Goal: Task Accomplishment & Management: Manage account settings

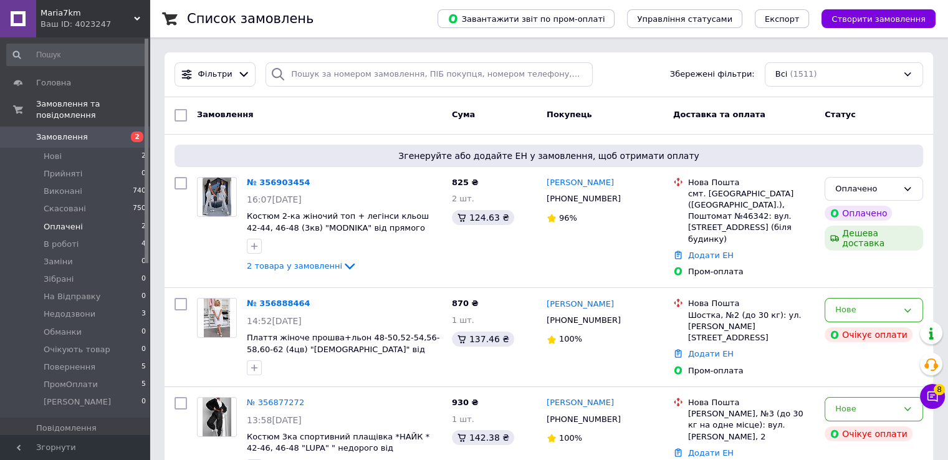
click at [99, 218] on li "Оплачені 2" at bounding box center [76, 226] width 153 height 17
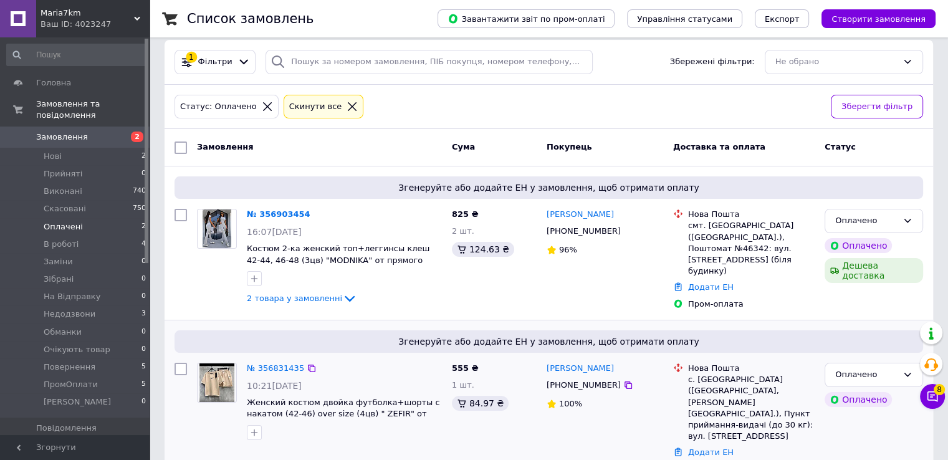
scroll to position [25, 0]
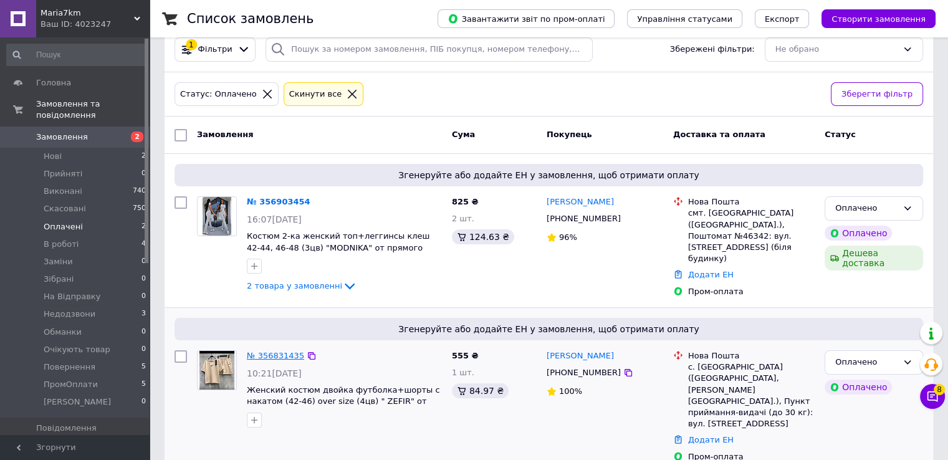
click at [269, 352] on link "№ 356831435" at bounding box center [275, 355] width 57 height 9
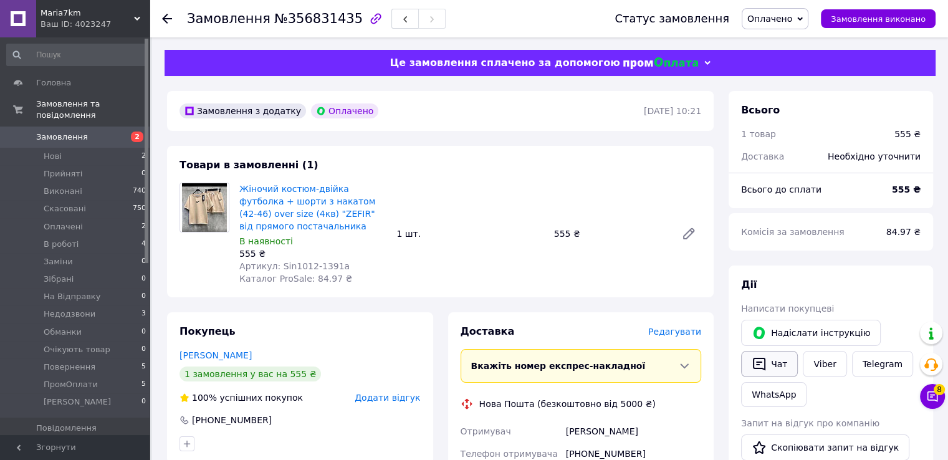
click at [780, 369] on button "Чат" at bounding box center [769, 364] width 57 height 26
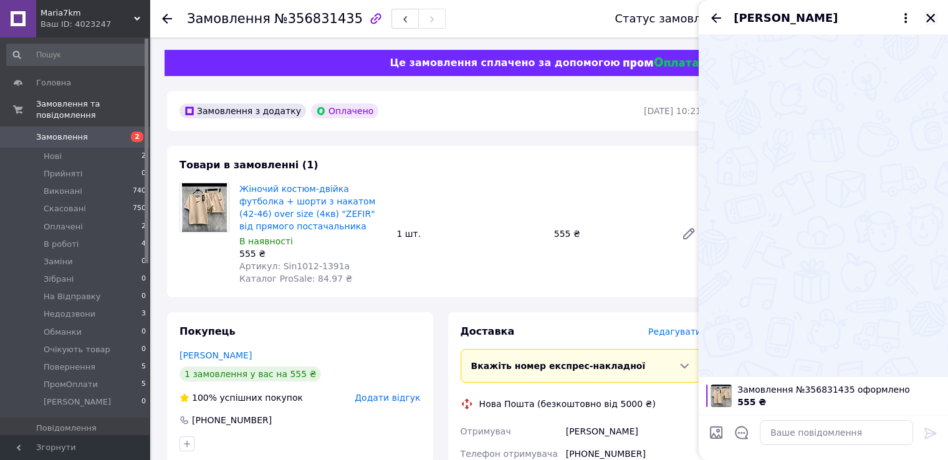
click at [926, 13] on icon "Закрити" at bounding box center [930, 17] width 11 height 11
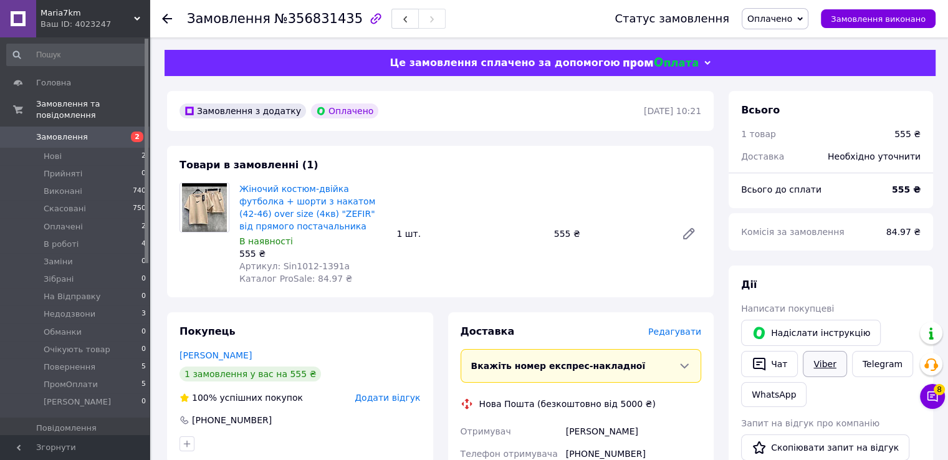
click at [820, 356] on link "Viber" at bounding box center [825, 364] width 44 height 26
click at [771, 20] on span "Оплачено" at bounding box center [770, 19] width 45 height 10
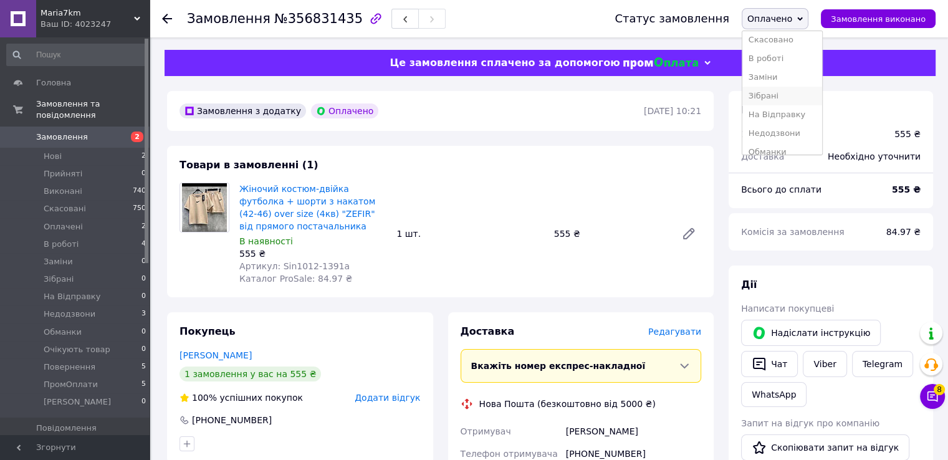
scroll to position [62, 0]
click at [801, 115] on li "Недодзвони" at bounding box center [783, 112] width 80 height 19
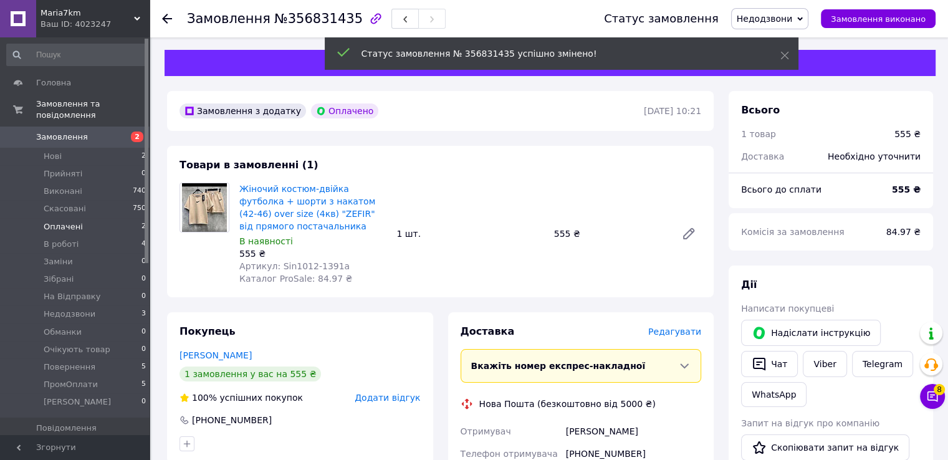
click at [97, 218] on li "Оплачені 2" at bounding box center [76, 226] width 153 height 17
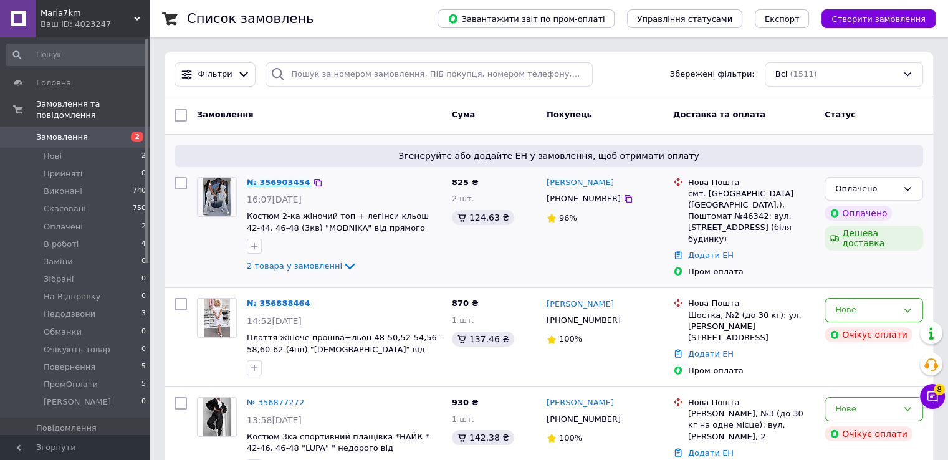
click at [281, 185] on link "№ 356903454" at bounding box center [279, 182] width 64 height 9
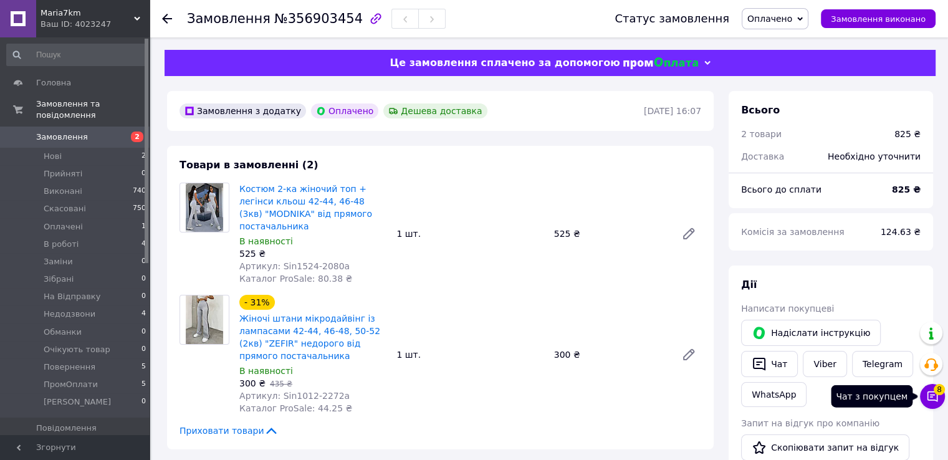
click at [938, 392] on span "8" at bounding box center [939, 389] width 11 height 11
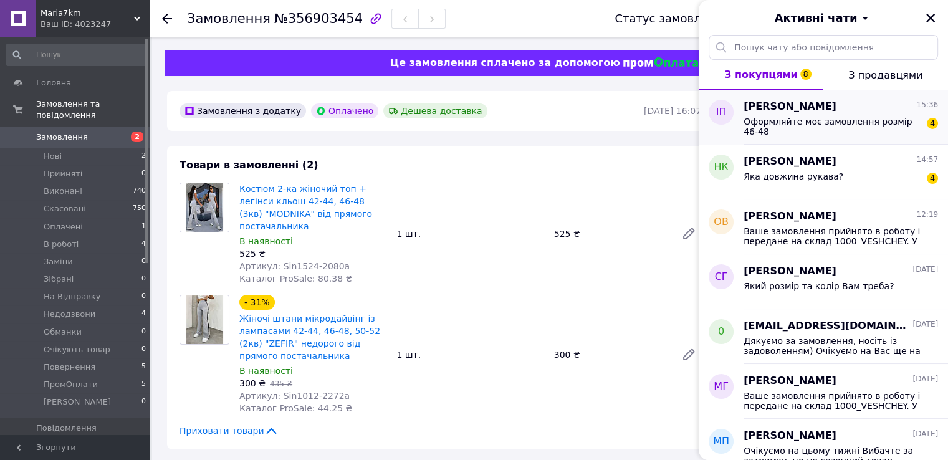
click at [833, 129] on div "Оформляйте моє замовлення розмір 46-48" at bounding box center [832, 127] width 177 height 20
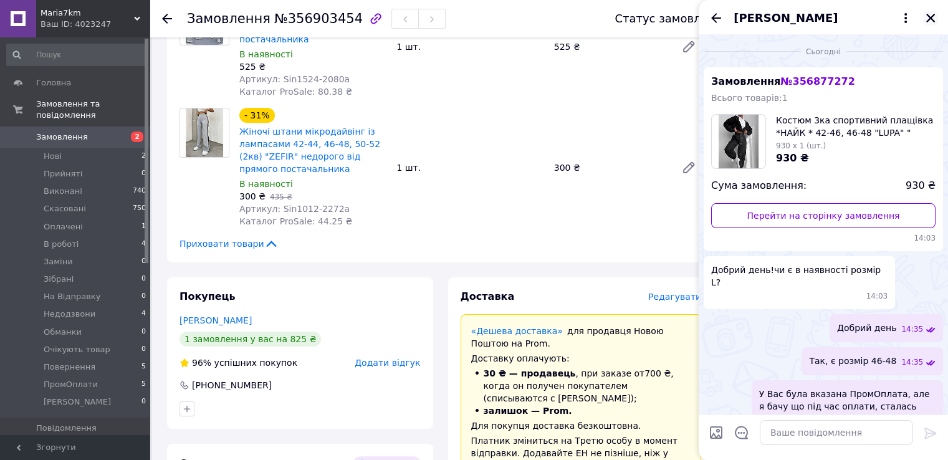
click at [933, 17] on icon "Закрити" at bounding box center [931, 18] width 9 height 9
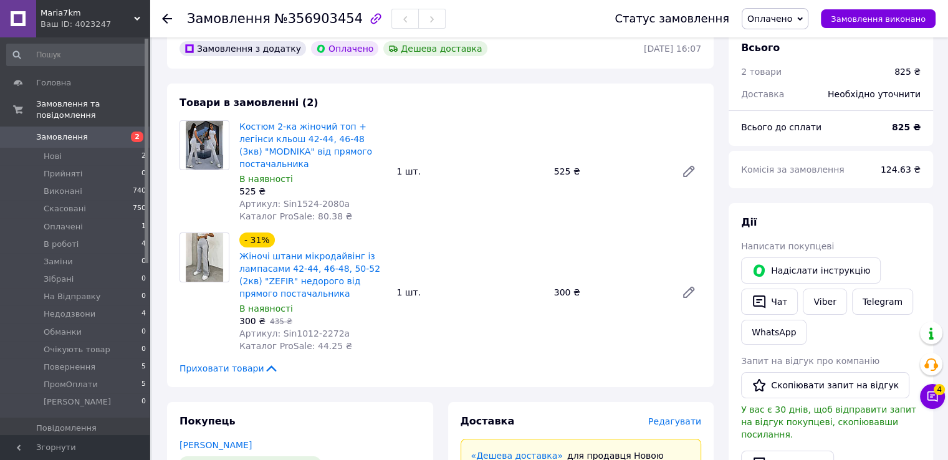
scroll to position [125, 0]
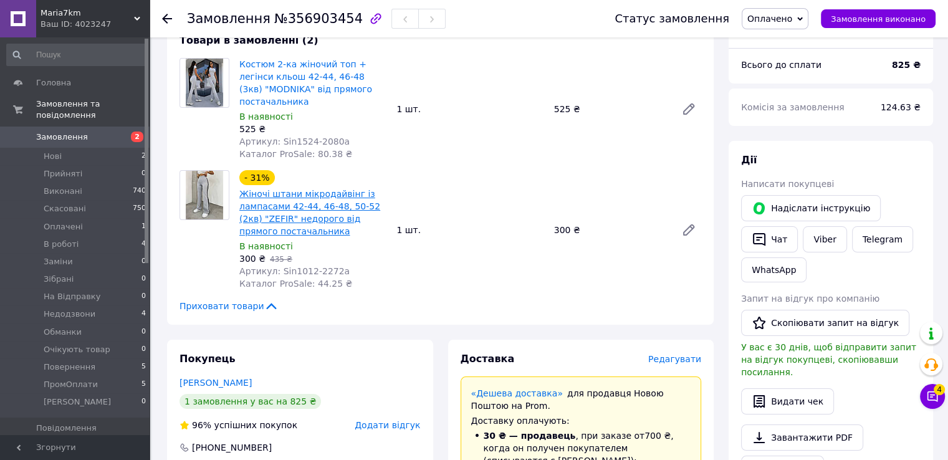
click at [301, 221] on link "Жіночі штани мікродайвінг із лампасами 42-44, 46-48, 50-52 (2кв) "ZEFIR" недоро…" at bounding box center [309, 212] width 141 height 47
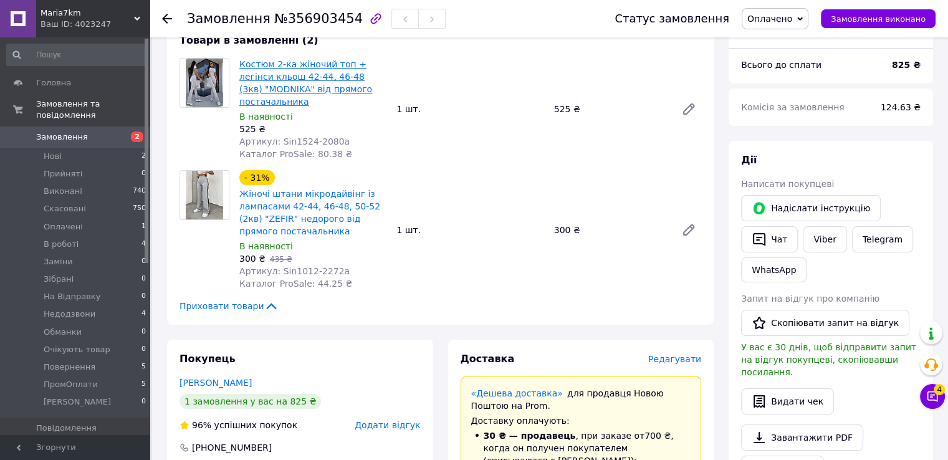
click at [274, 100] on link "Костюм 2-ка жіночий топ + легінси кльош 42-44, 46-48 (3кв) "MODNIKA" від прямог…" at bounding box center [305, 82] width 133 height 47
click at [808, 240] on link "Viber" at bounding box center [825, 239] width 44 height 26
click at [89, 148] on li "Нові 2" at bounding box center [76, 156] width 153 height 17
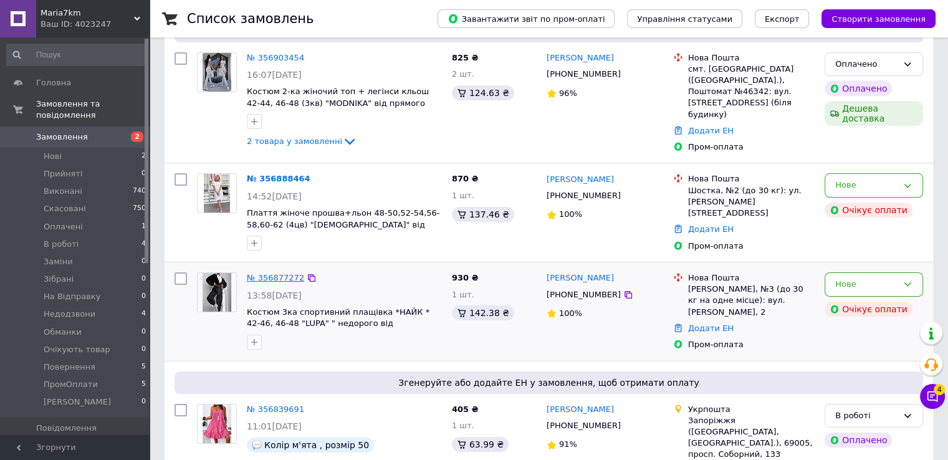
click at [276, 273] on link "№ 356877272" at bounding box center [275, 277] width 57 height 9
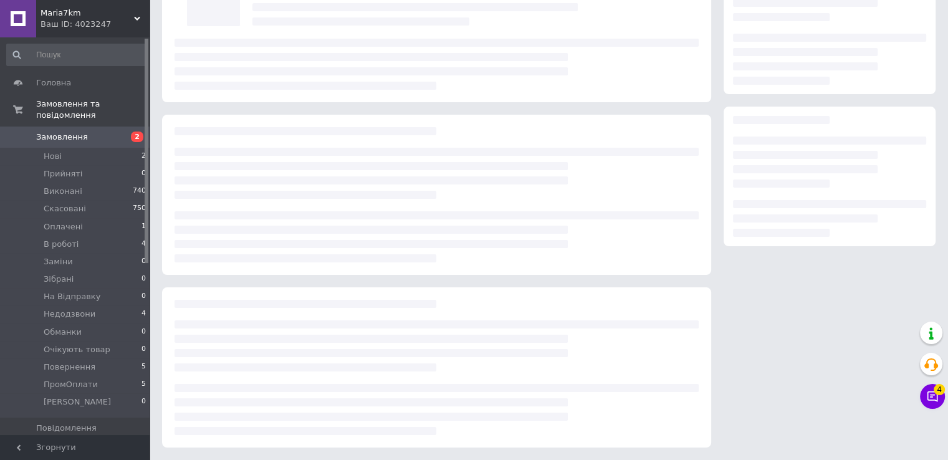
scroll to position [125, 0]
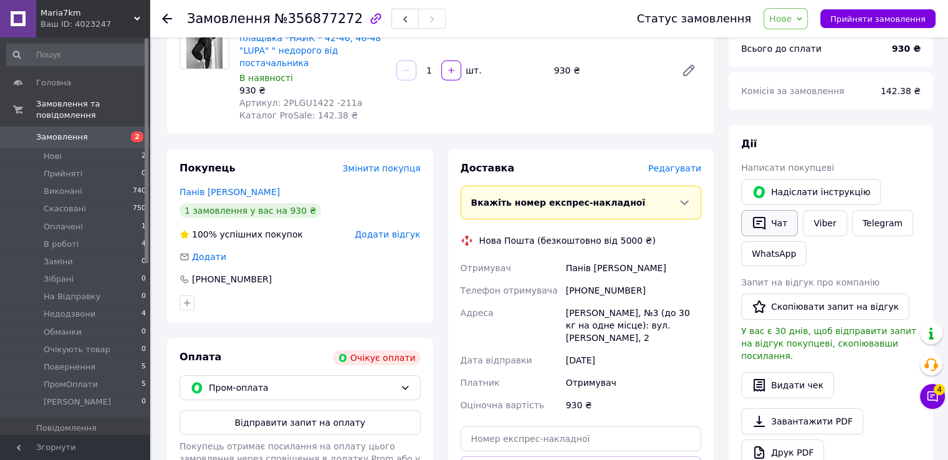
click at [767, 226] on button "Чат" at bounding box center [769, 223] width 57 height 26
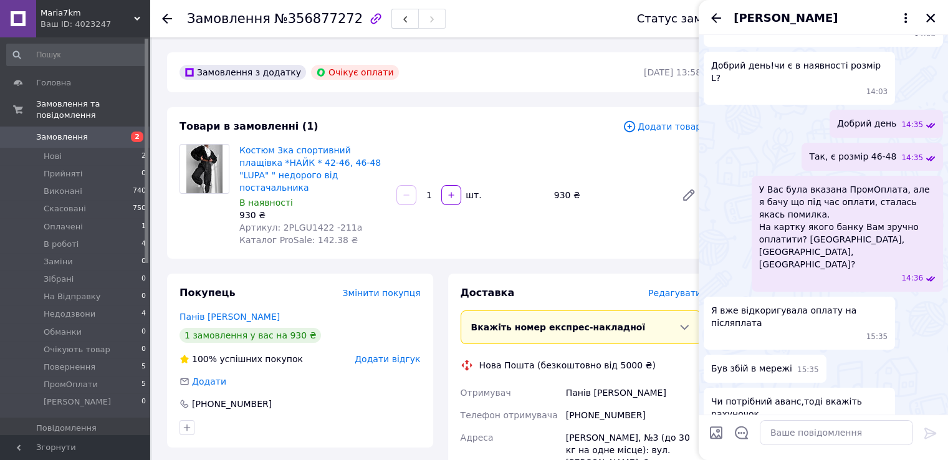
scroll to position [219, 0]
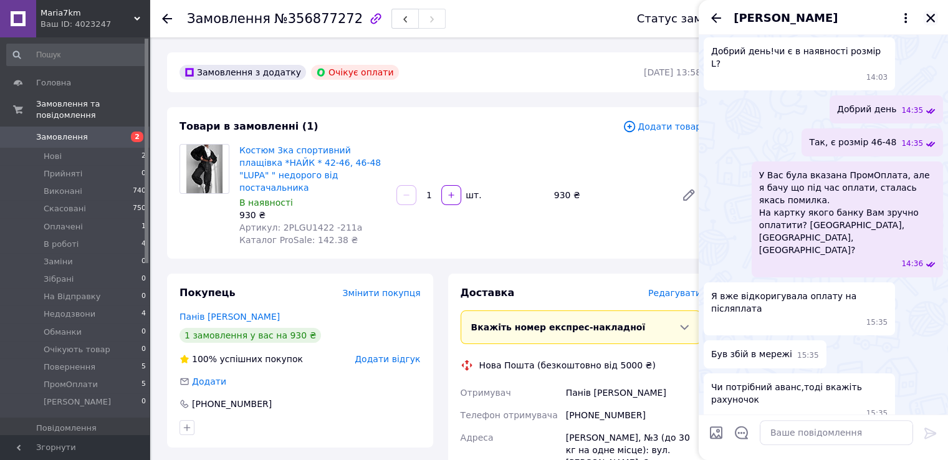
click at [931, 24] on button "Закрити" at bounding box center [930, 18] width 15 height 15
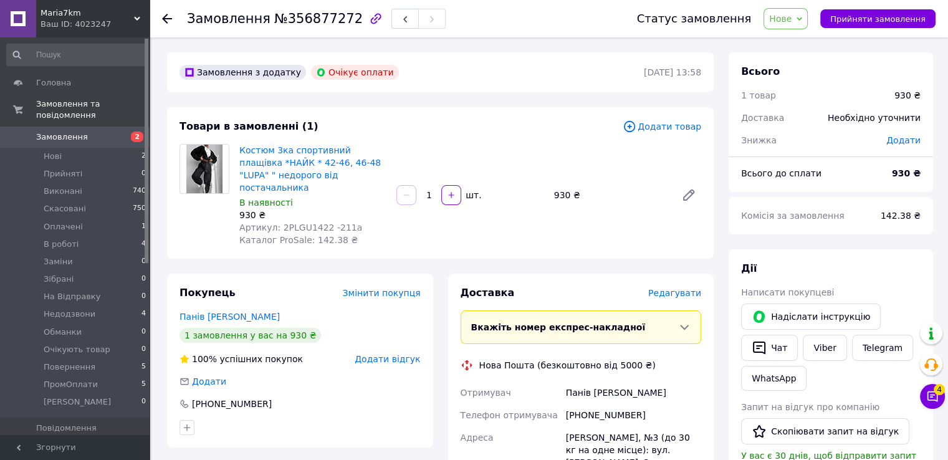
scroll to position [187, 0]
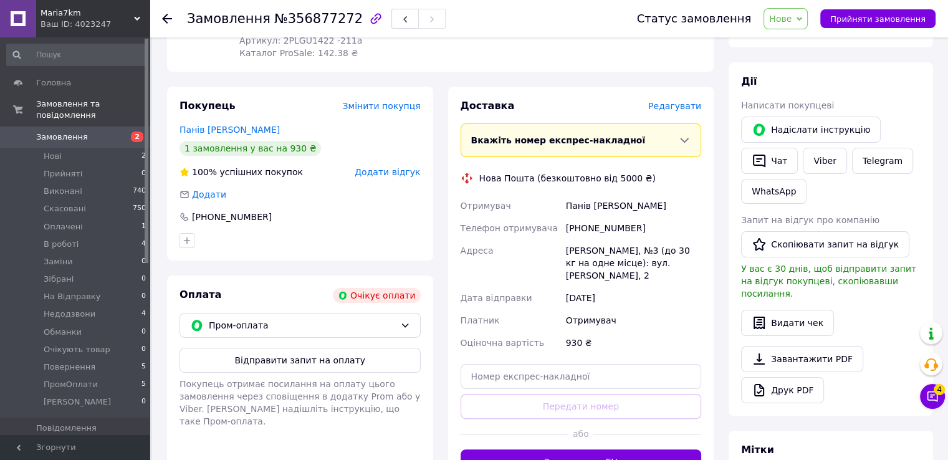
click at [788, 11] on span "Нове" at bounding box center [786, 18] width 44 height 21
click at [801, 41] on li "Прийнято" at bounding box center [804, 43] width 80 height 19
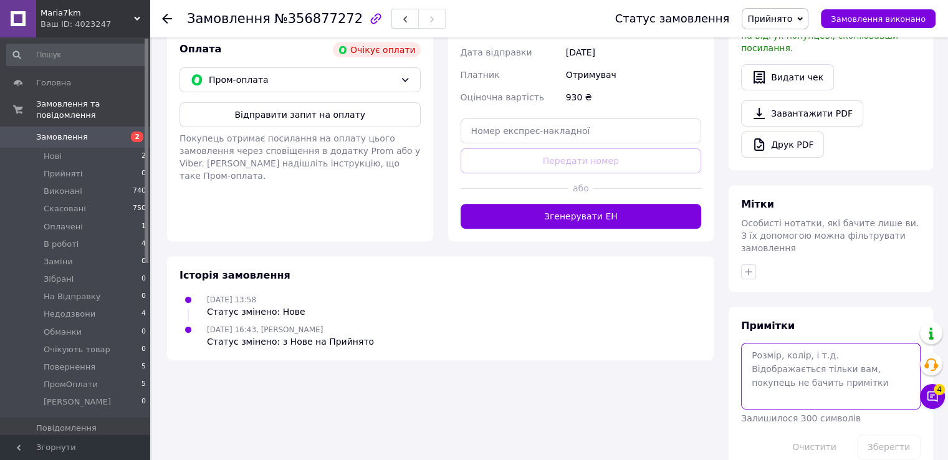
click at [811, 372] on textarea at bounding box center [831, 376] width 180 height 66
type textarea "фото 46-48"
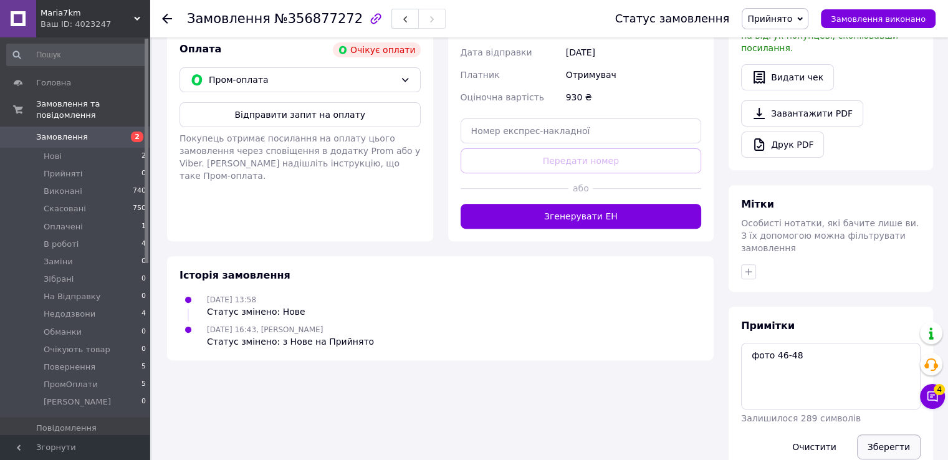
click at [880, 435] on button "Зберегти" at bounding box center [889, 447] width 64 height 25
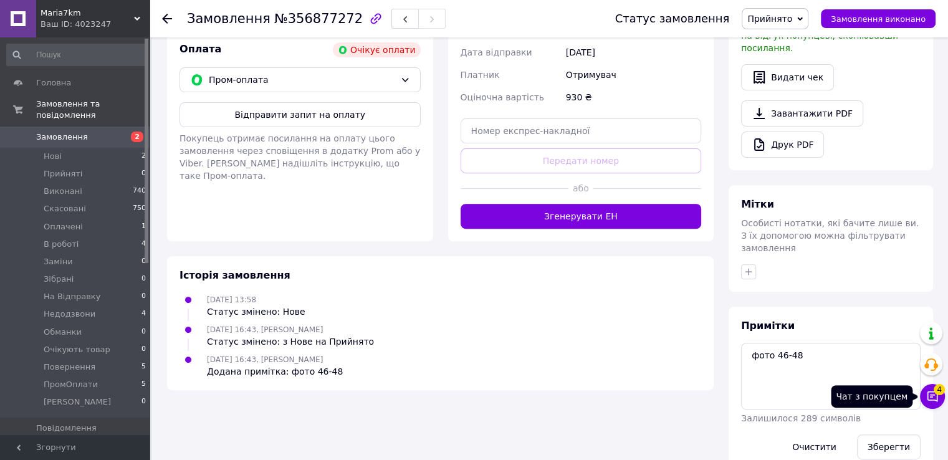
click at [928, 397] on icon at bounding box center [933, 396] width 12 height 12
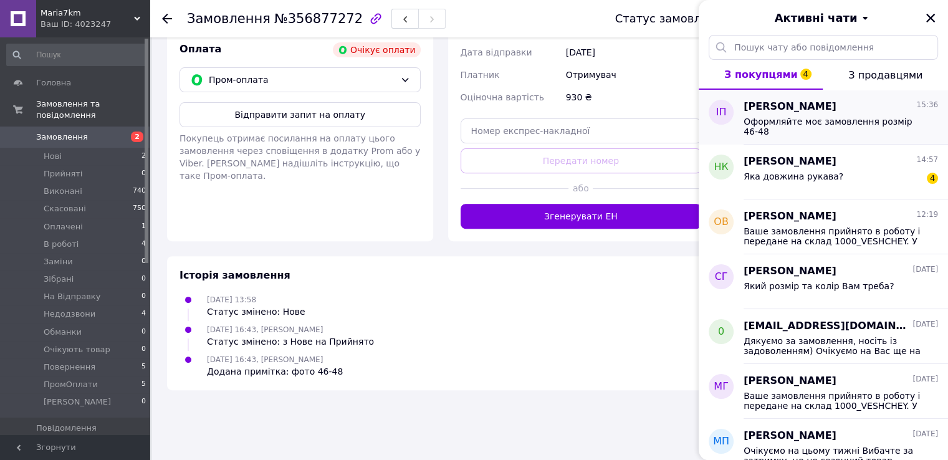
click at [820, 117] on span "Оформляйте моє замовлення розмір 46-48" at bounding box center [832, 127] width 177 height 20
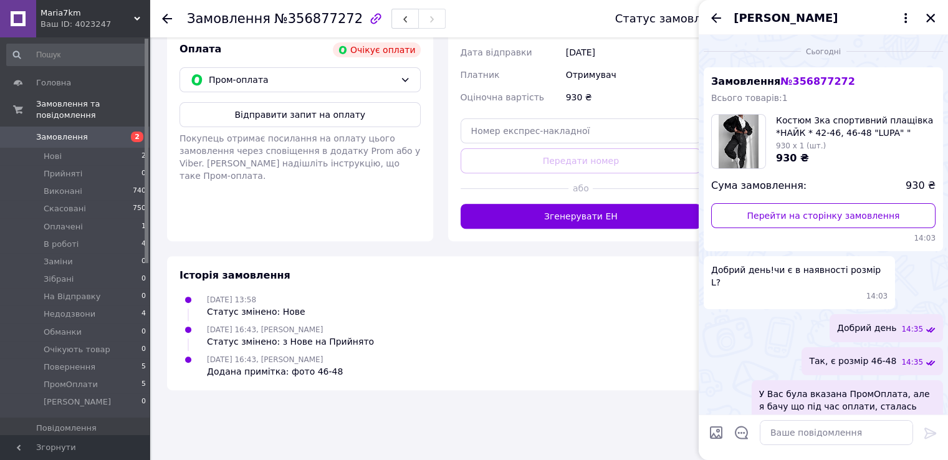
scroll to position [219, 0]
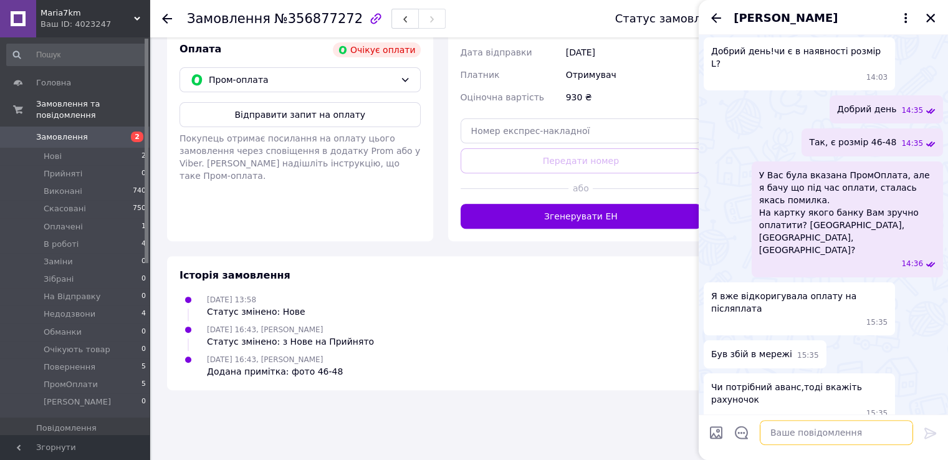
click at [822, 432] on textarea at bounding box center [836, 432] width 153 height 25
paste textarea "МоноБанк 4441111035844855 Нестерюк Богдан Опл 150 грн"
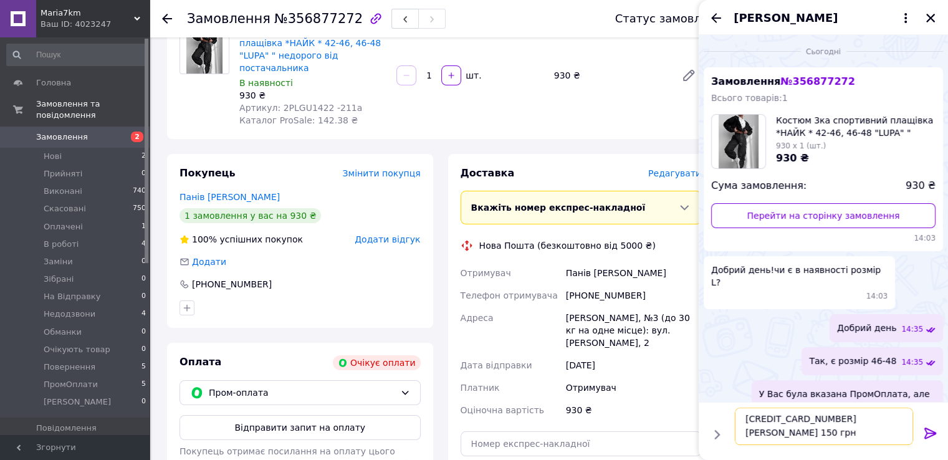
scroll to position [0, 0]
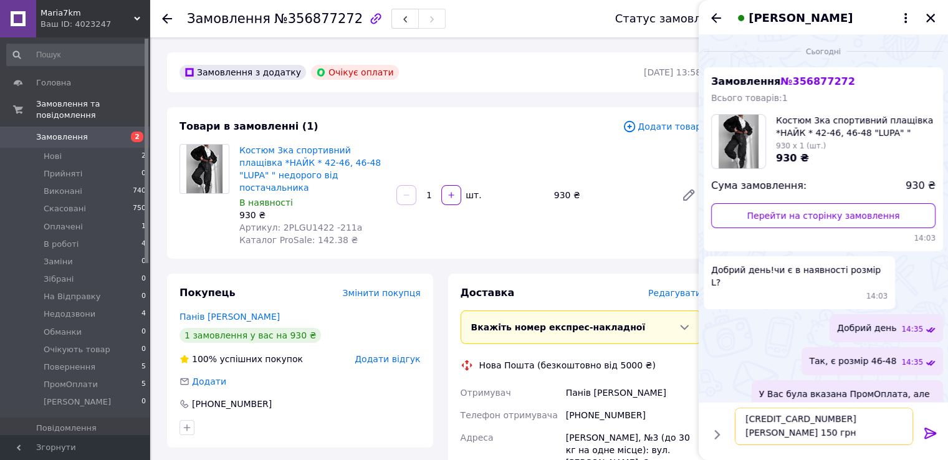
click at [776, 442] on textarea "МоноБанк 4441111035844855 Нестерюк Богдан Опл 150 грн" at bounding box center [824, 426] width 178 height 37
type textarea "МоноБанк 4441111035844855 Нестерюк Богдан Опл 280 грн"
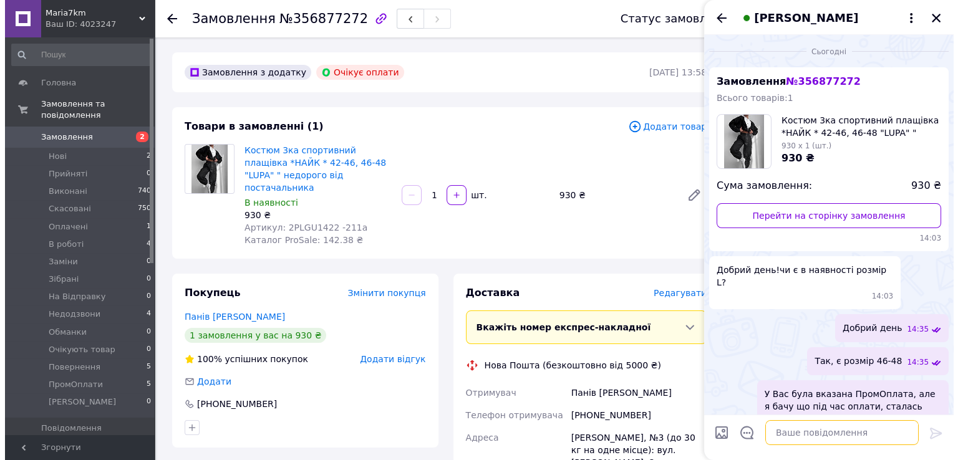
scroll to position [289, 0]
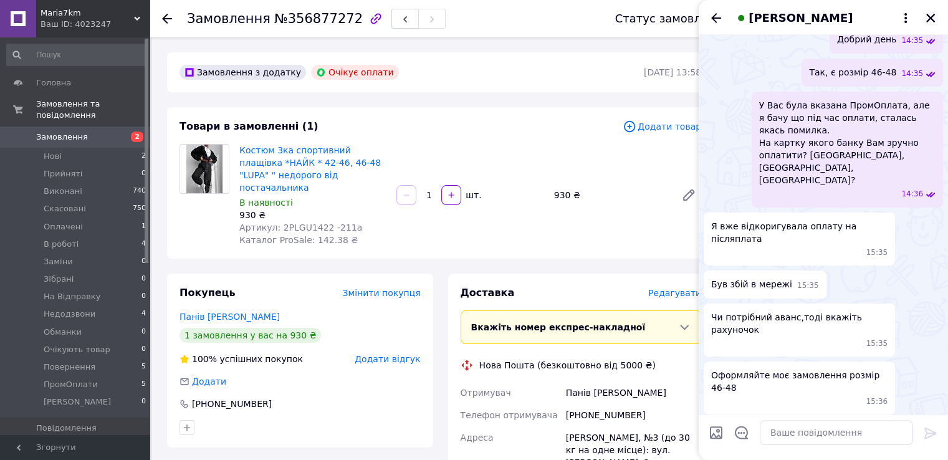
click at [933, 18] on icon "Закрити" at bounding box center [930, 17] width 11 height 11
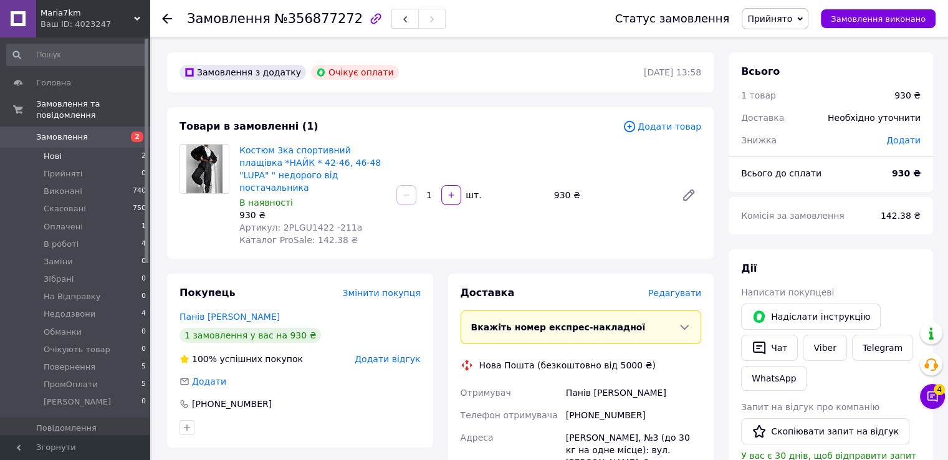
click at [84, 148] on li "Нові 2" at bounding box center [76, 156] width 153 height 17
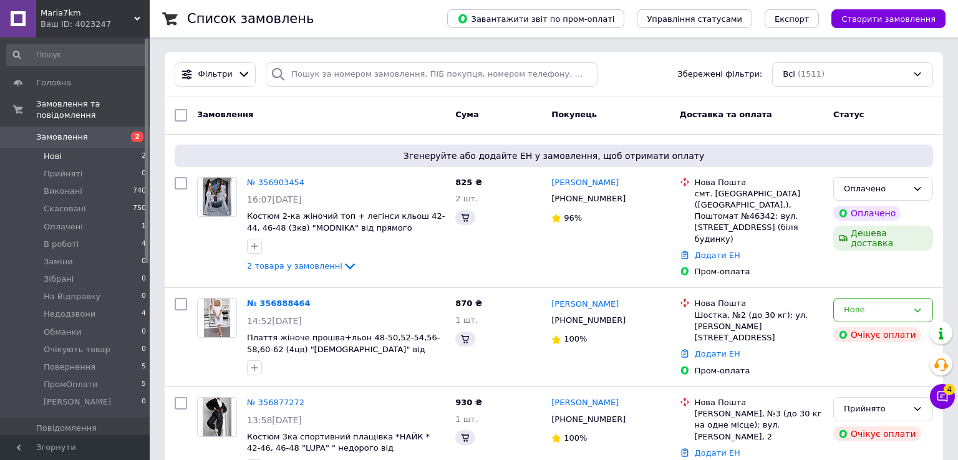
click at [47, 151] on span "Нові" at bounding box center [53, 156] width 18 height 11
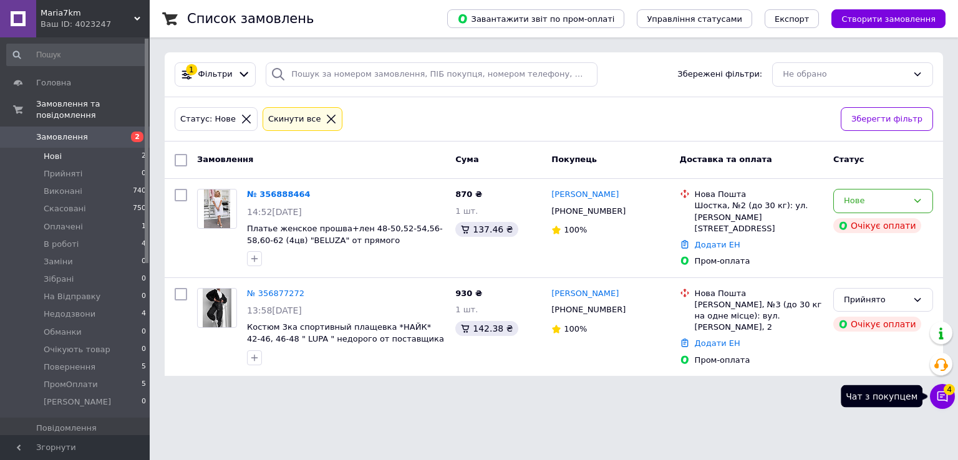
click at [942, 399] on icon at bounding box center [942, 396] width 12 height 12
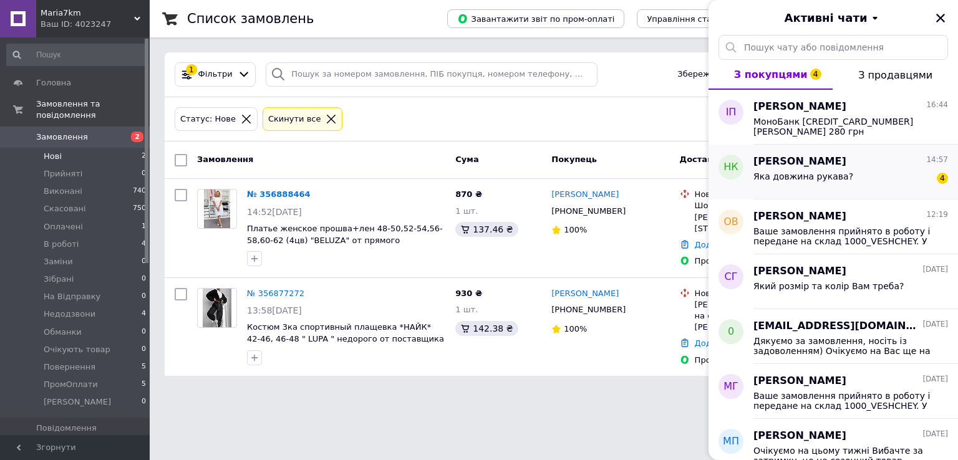
click at [879, 169] on div "Яка довжина рукава? 4" at bounding box center [850, 179] width 195 height 20
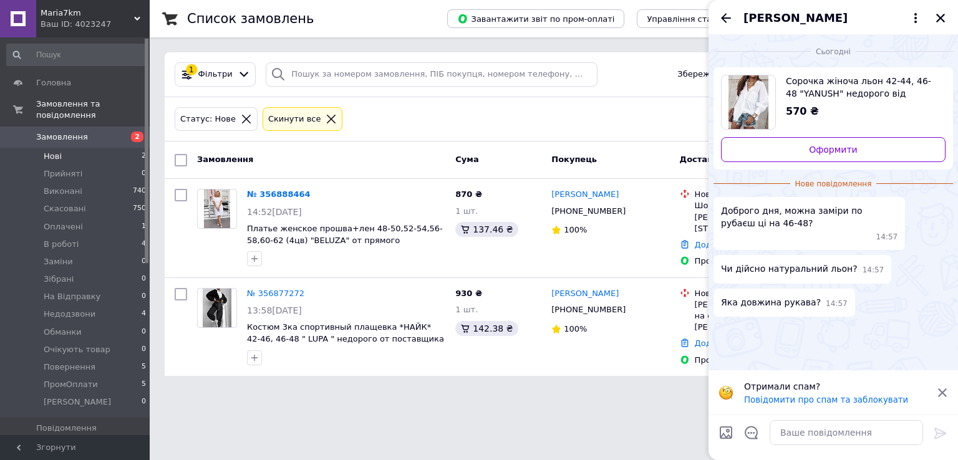
click at [853, 96] on span "Сорочка жіноча льон 42-44, 46-48 "YANUSH" недорого від прямого постачальника" at bounding box center [861, 87] width 150 height 25
drag, startPoint x: 791, startPoint y: 63, endPoint x: 905, endPoint y: 94, distance: 118.7
click at [905, 94] on div "Сьогодні Сорочка жіноча льон 42-44, 46-48 "YANUSH" недорого від прямого постача…" at bounding box center [832, 178] width 249 height 287
copy span "орочка жіноча льон 42-44, 46-48 "YANUSH" недорого від прям"
click at [834, 443] on textarea at bounding box center [845, 432] width 153 height 25
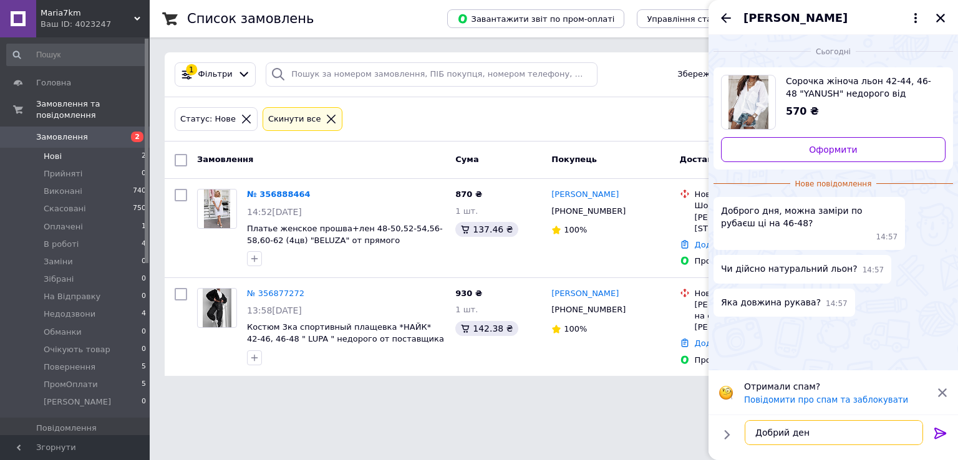
type textarea "Добрий день"
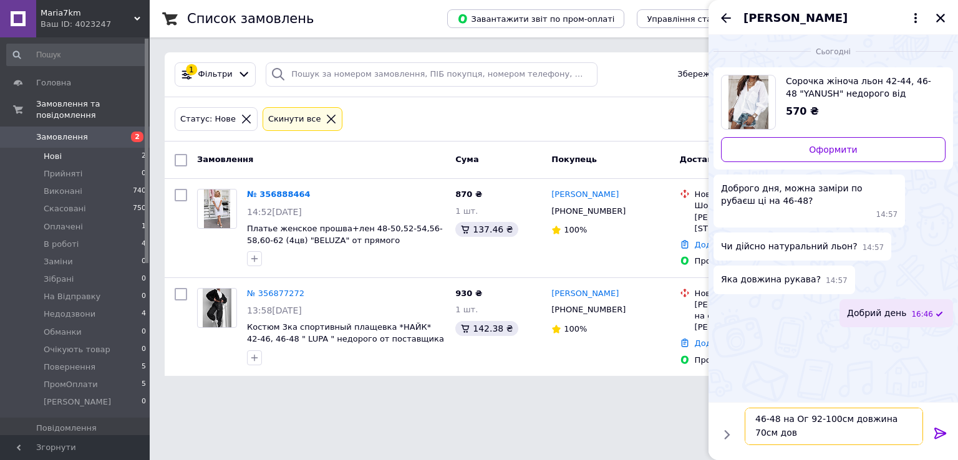
scroll to position [1, 0]
type textarea "46-48 на Ог 92-100см довжина 70см довдина рукава 65см"
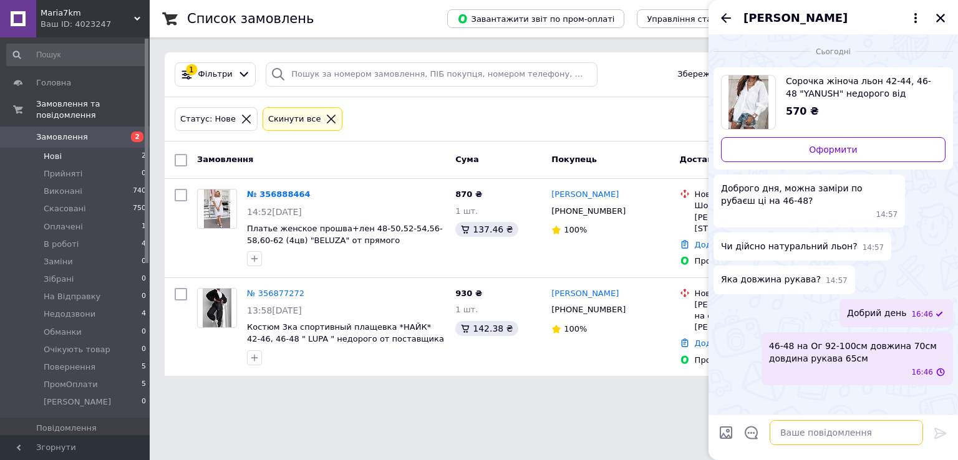
scroll to position [0, 0]
click at [906, 426] on textarea at bounding box center [845, 432] width 153 height 25
paste textarea "Напишіть будь-ласка куди відправляти і хто буде отримувати посилку?"
type textarea "Напишіть будь-ласка куди відправляти і хто буде отримувати посилку?"
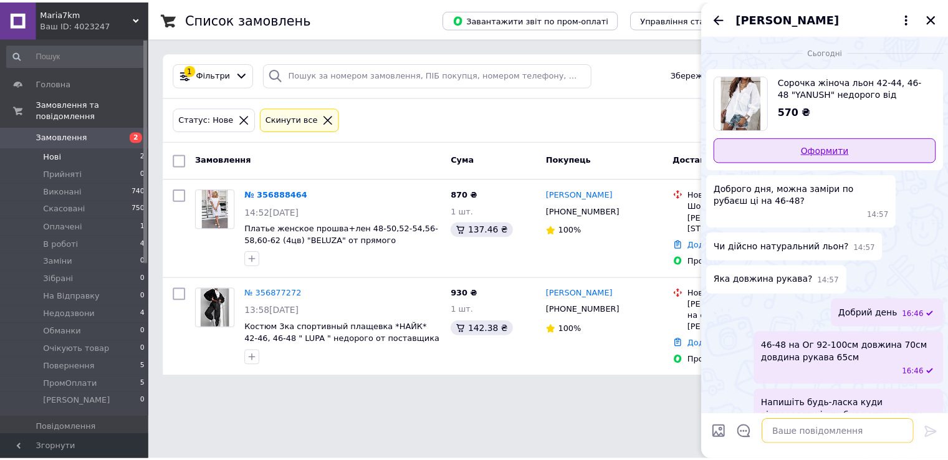
scroll to position [34, 0]
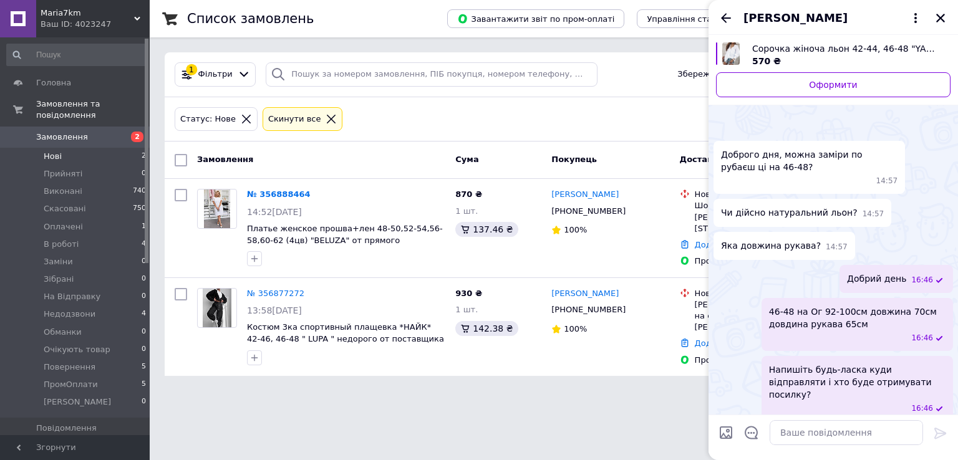
click at [718, 17] on div "Наталія Кузьменко" at bounding box center [832, 17] width 249 height 35
click at [724, 19] on icon "Назад" at bounding box center [725, 18] width 15 height 15
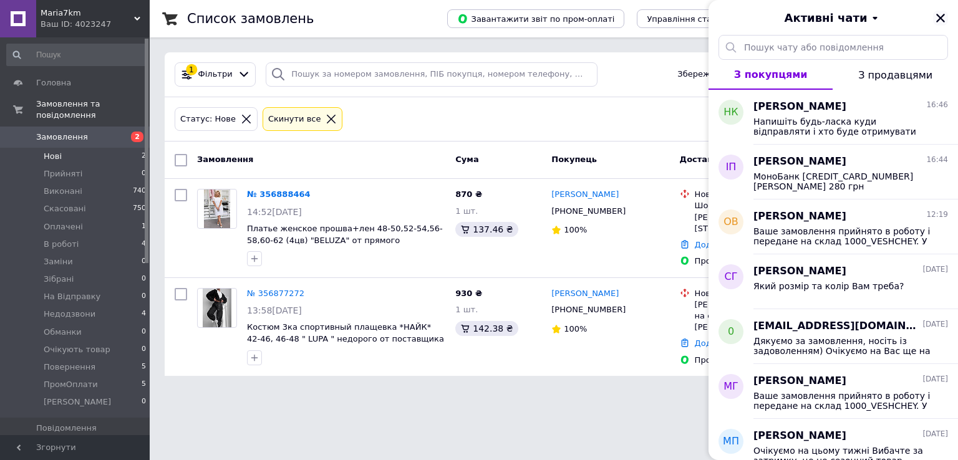
click at [940, 21] on icon "Закрити" at bounding box center [940, 17] width 11 height 11
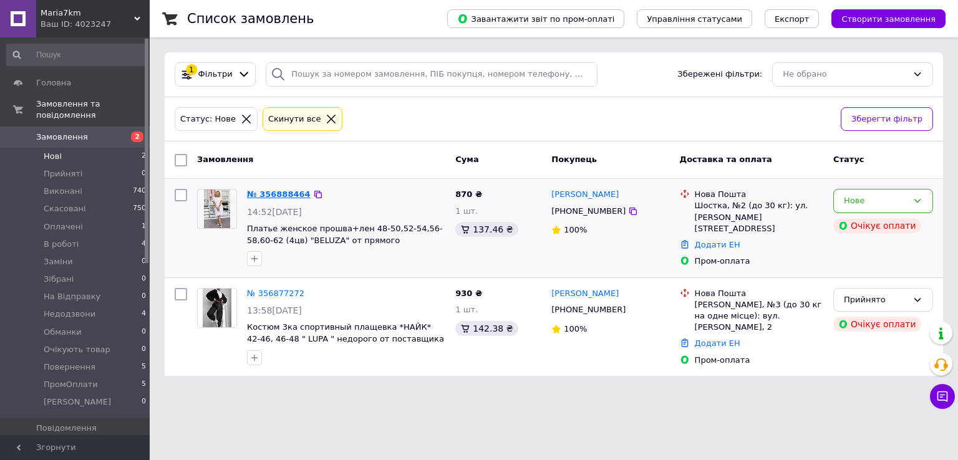
click at [262, 191] on link "№ 356888464" at bounding box center [279, 194] width 64 height 9
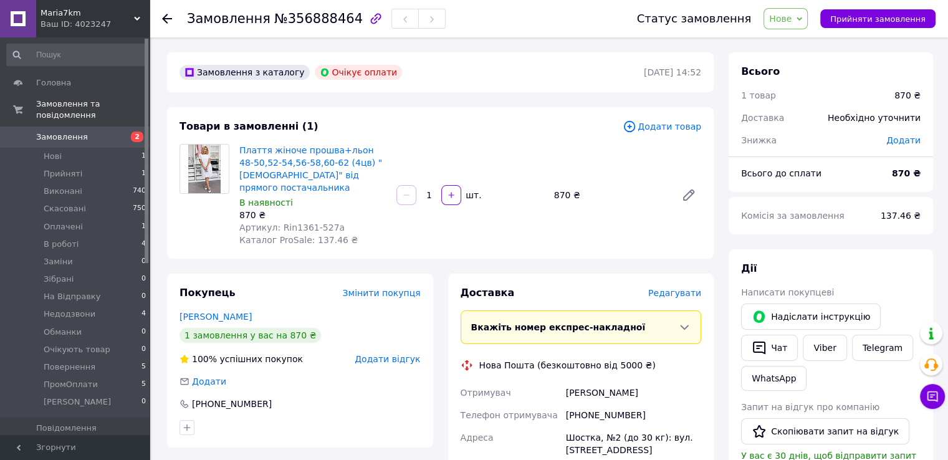
click at [267, 140] on div "Товари в замовленні (1) Додати товар Плаття жіноче прошва+льон 48-50,52-54,56-5…" at bounding box center [440, 183] width 547 height 152
click at [771, 340] on button "Чат" at bounding box center [769, 348] width 57 height 26
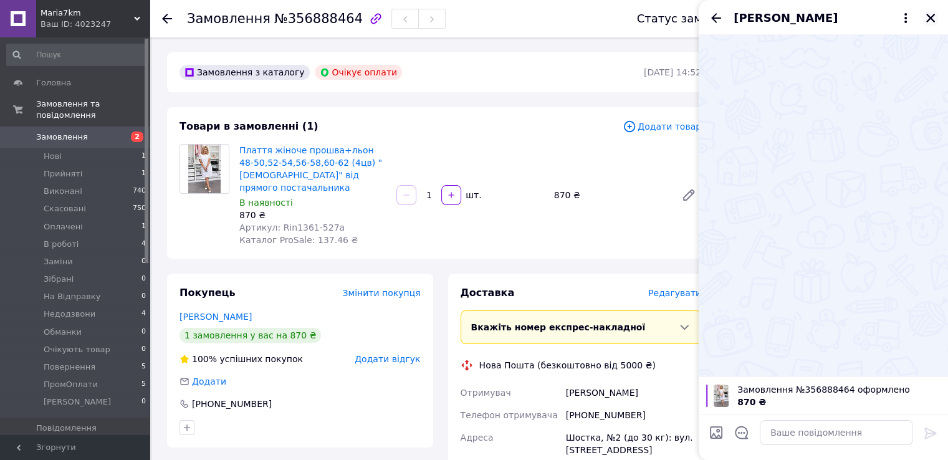
click at [934, 13] on icon "Закрити" at bounding box center [930, 17] width 11 height 11
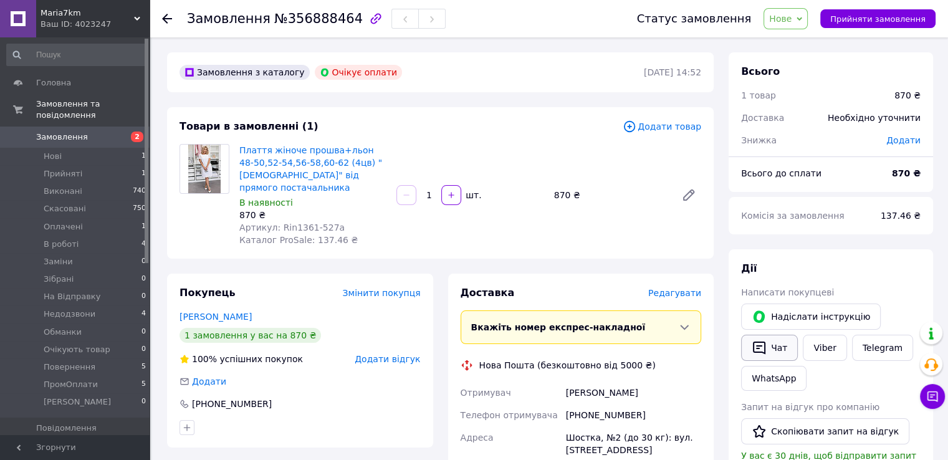
click at [762, 354] on icon "button" at bounding box center [759, 347] width 15 height 15
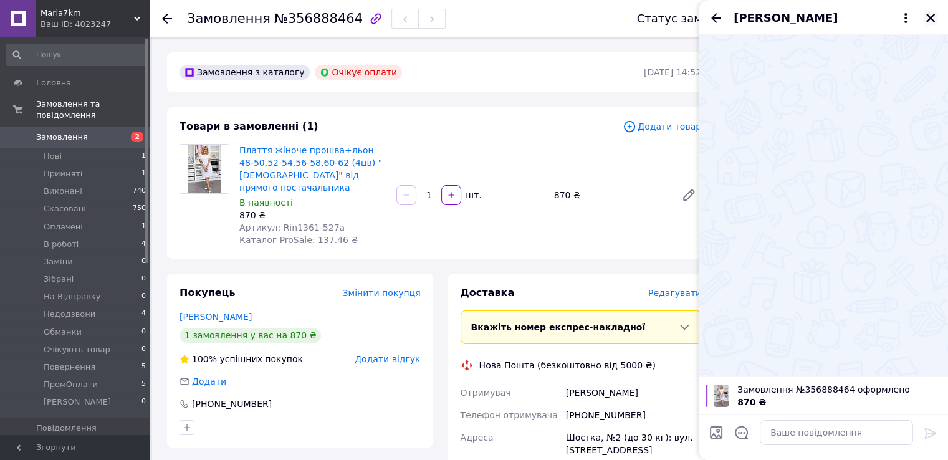
click at [928, 21] on icon "Закрити" at bounding box center [931, 18] width 9 height 9
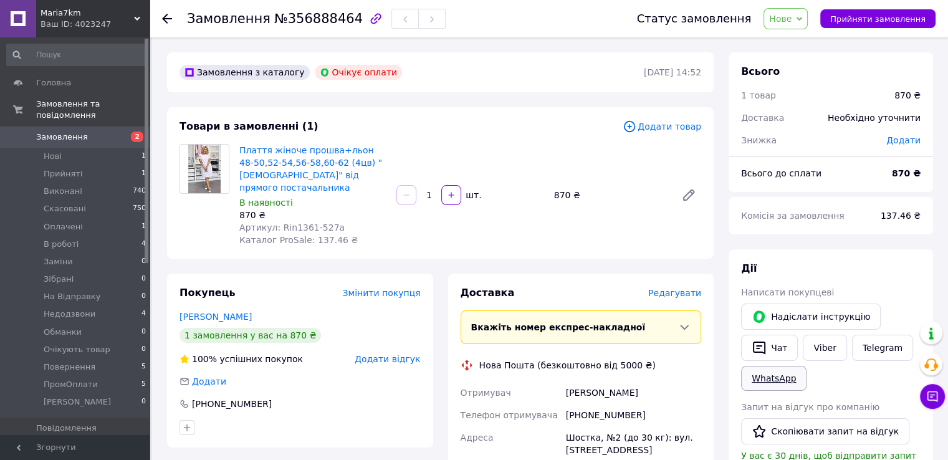
scroll to position [62, 0]
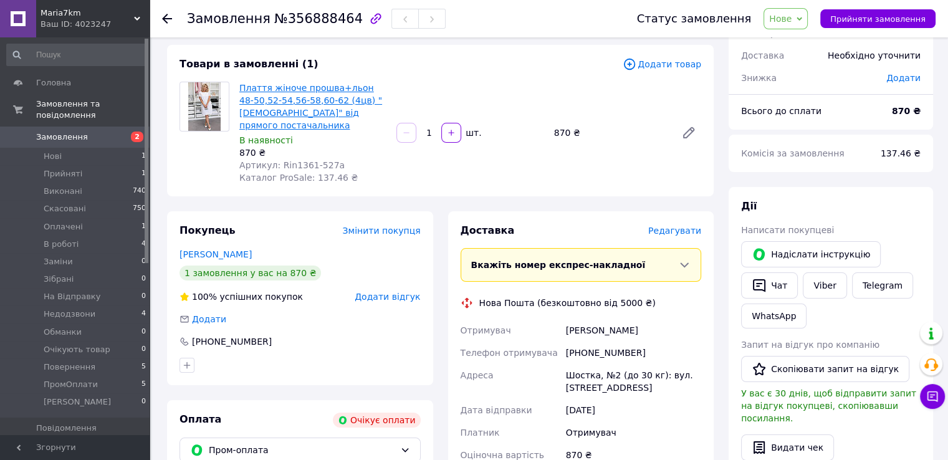
click at [276, 89] on link "Плаття жіноче прошва+льон 48-50,52-54,56-58,60-62 (4цв) "[DEMOGRAPHIC_DATA]" ві…" at bounding box center [310, 106] width 143 height 47
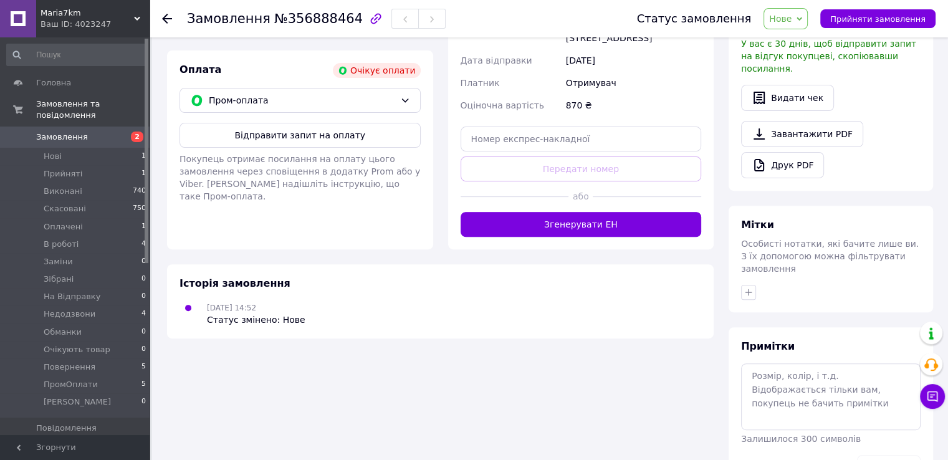
scroll to position [433, 0]
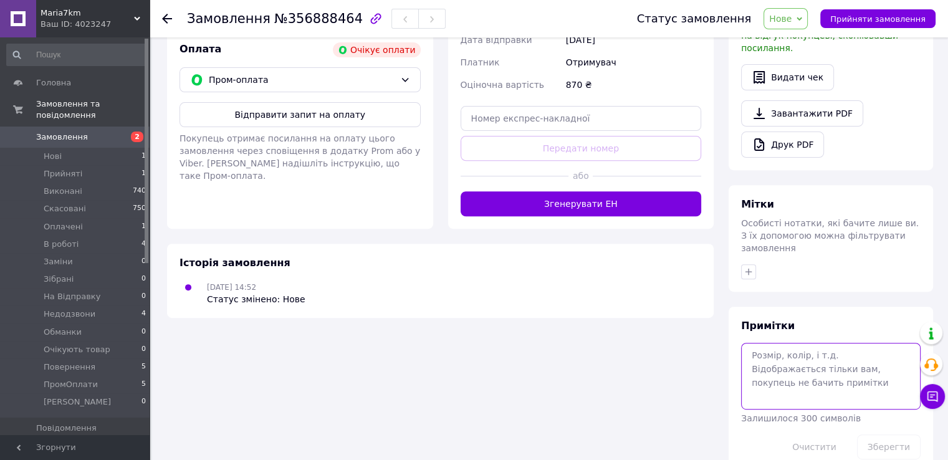
click at [814, 365] on textarea at bounding box center [831, 376] width 180 height 66
type textarea "52-54 чорний"
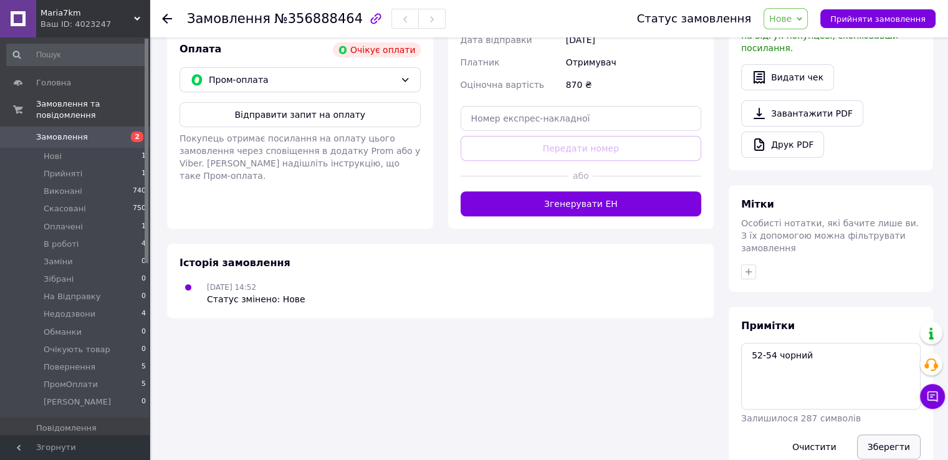
click at [889, 435] on button "Зберегти" at bounding box center [889, 447] width 64 height 25
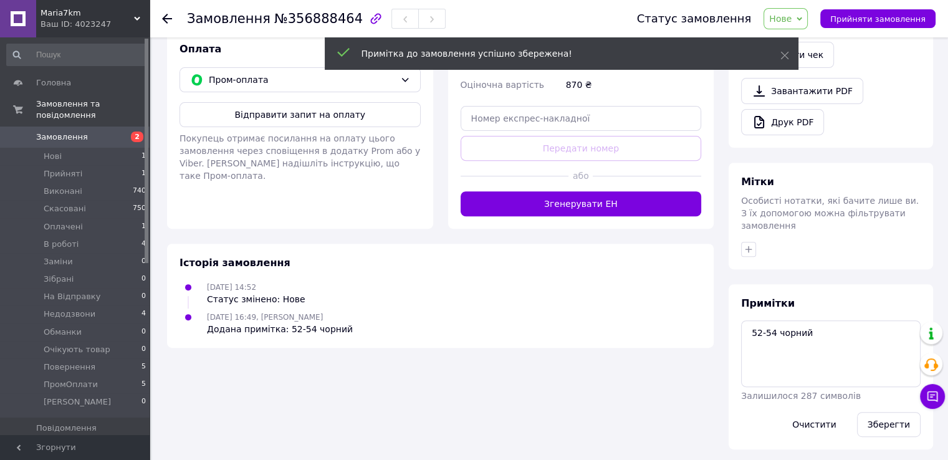
scroll to position [410, 0]
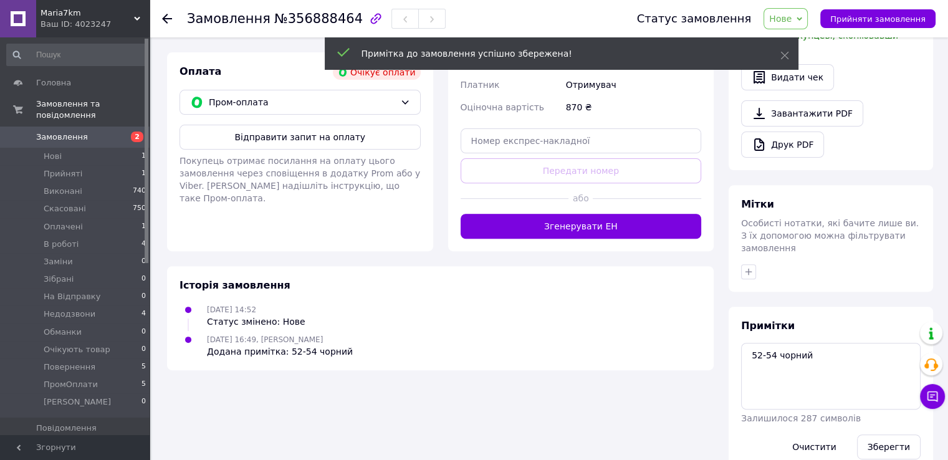
click at [807, 25] on span "Нове" at bounding box center [786, 18] width 44 height 21
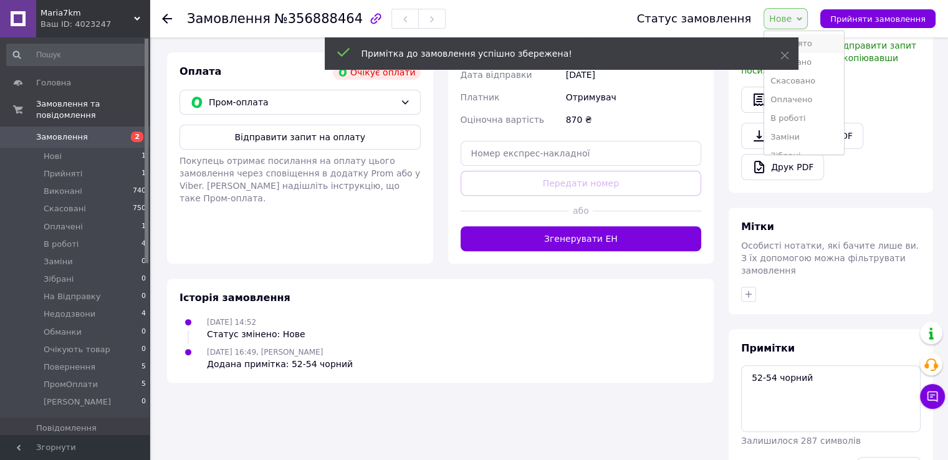
click at [816, 38] on li "Прийнято" at bounding box center [804, 43] width 80 height 19
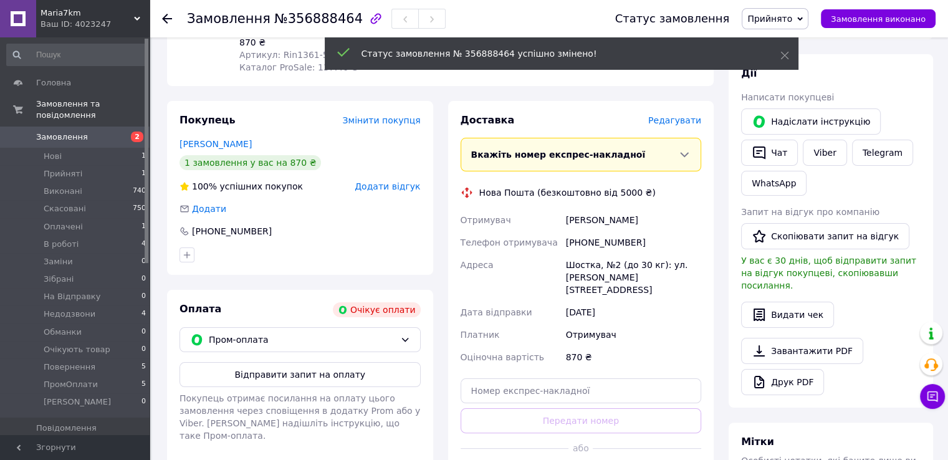
scroll to position [161, 0]
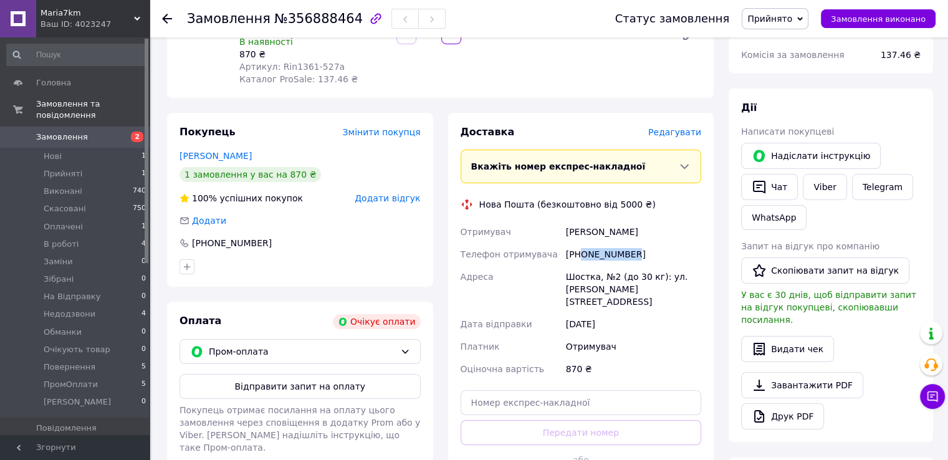
drag, startPoint x: 581, startPoint y: 240, endPoint x: 631, endPoint y: 243, distance: 49.9
click at [631, 243] on div "[PHONE_NUMBER]" at bounding box center [634, 254] width 140 height 22
copy div "0953851669"
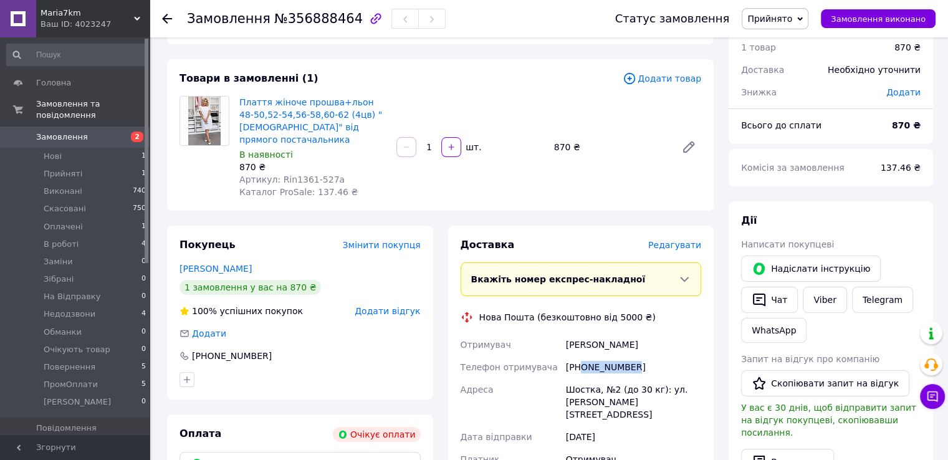
scroll to position [0, 0]
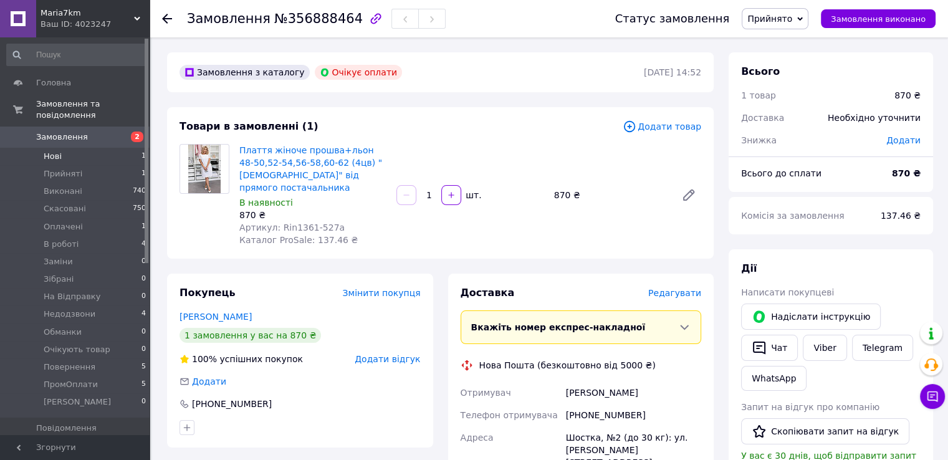
click at [95, 148] on li "Нові 1" at bounding box center [76, 156] width 153 height 17
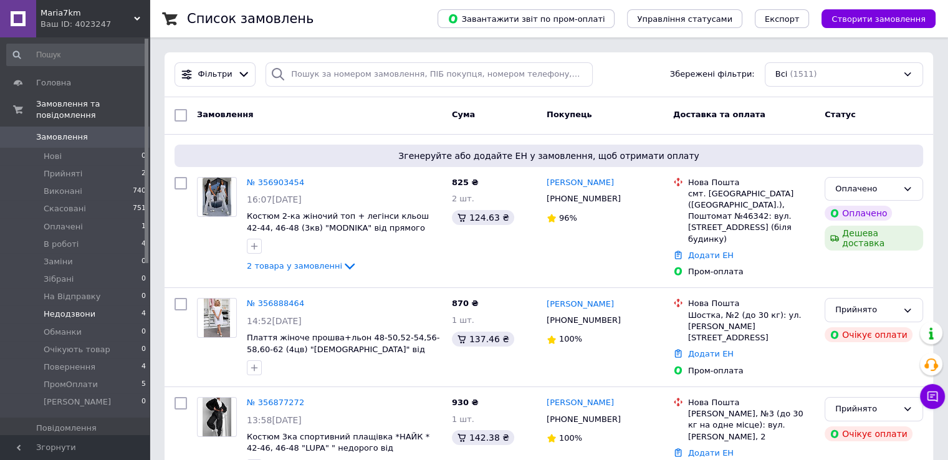
click at [87, 309] on span "Недодзвони" at bounding box center [70, 314] width 52 height 11
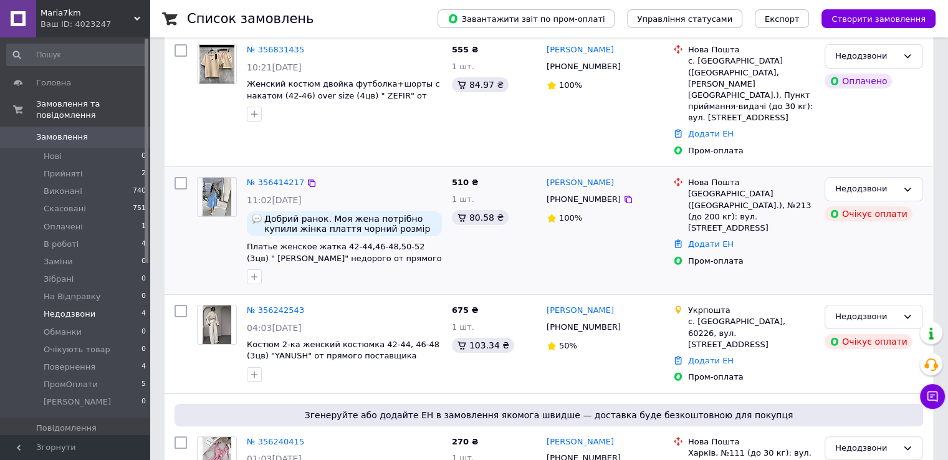
scroll to position [230, 0]
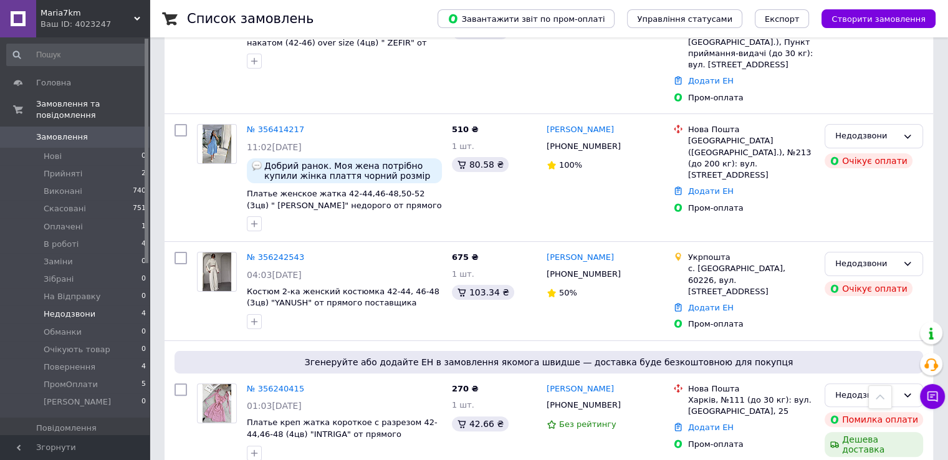
click at [110, 309] on li "Недодзвони 4" at bounding box center [76, 314] width 153 height 17
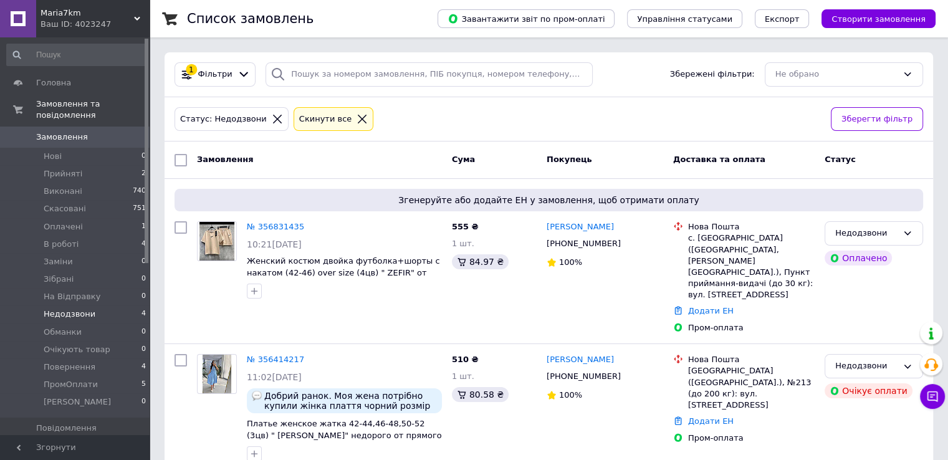
click at [117, 306] on li "Недодзвони 4" at bounding box center [76, 314] width 153 height 17
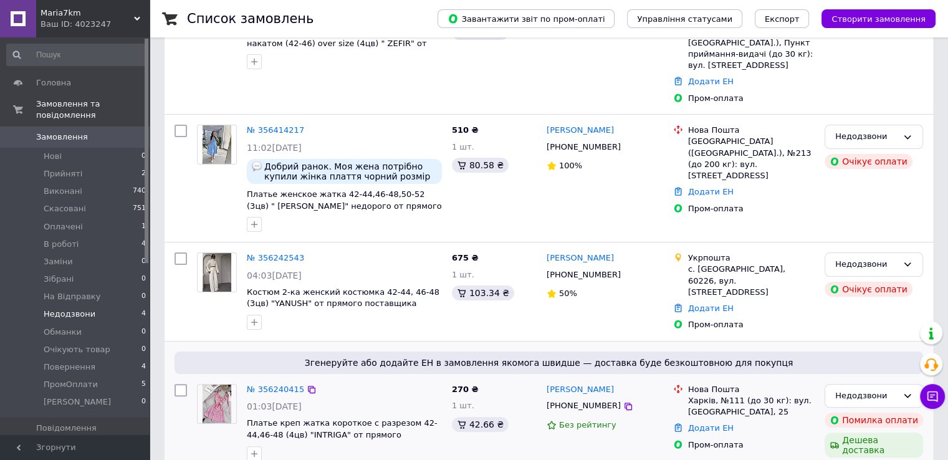
scroll to position [230, 0]
click at [853, 383] on div "Недодзвони" at bounding box center [874, 395] width 99 height 24
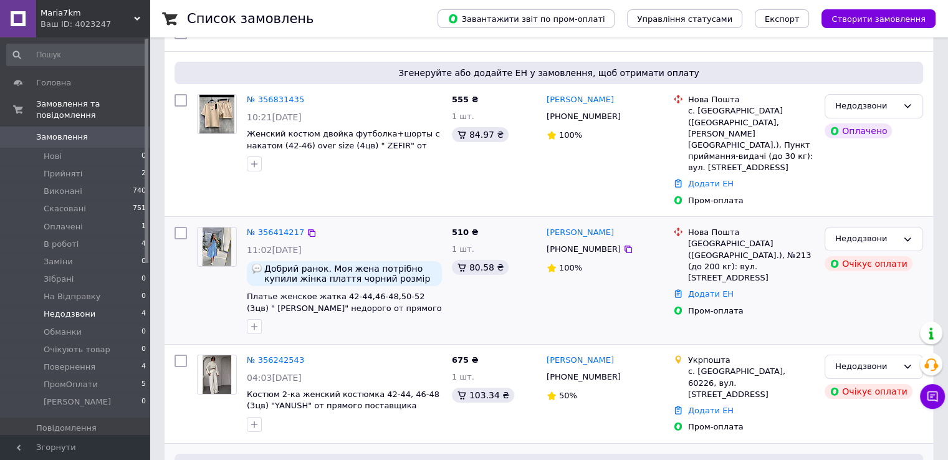
scroll to position [105, 0]
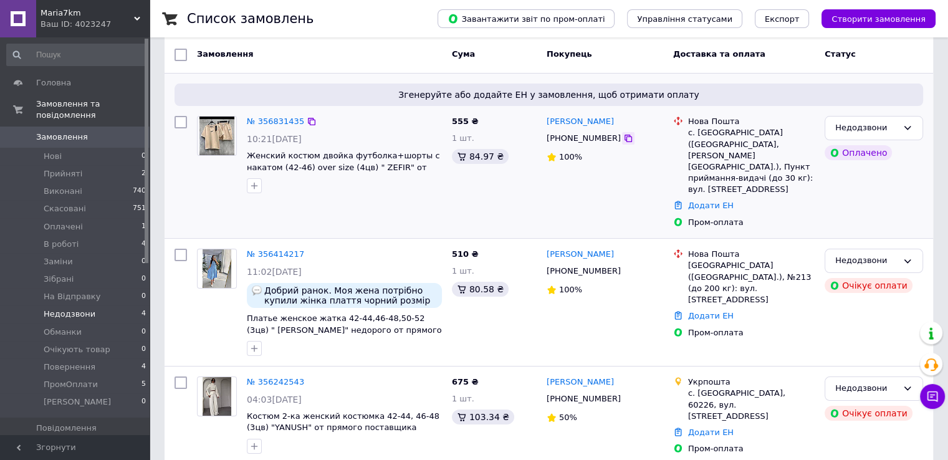
click at [624, 138] on icon at bounding box center [629, 138] width 10 height 10
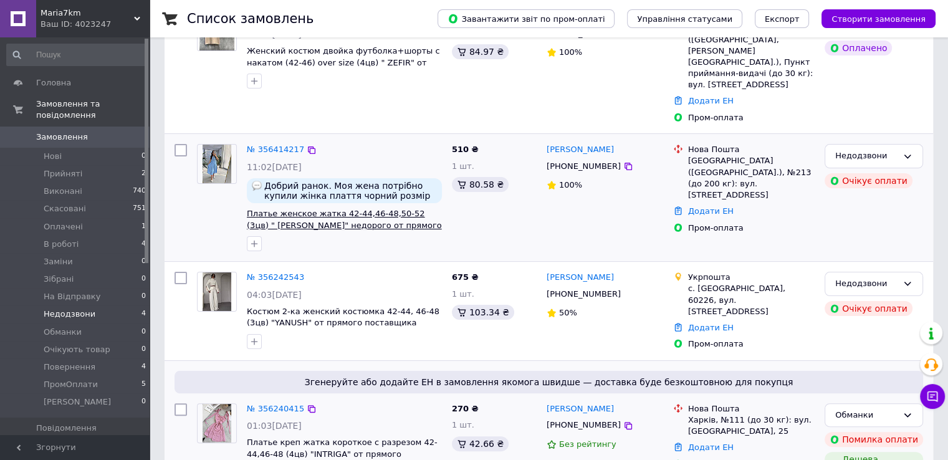
scroll to position [230, 0]
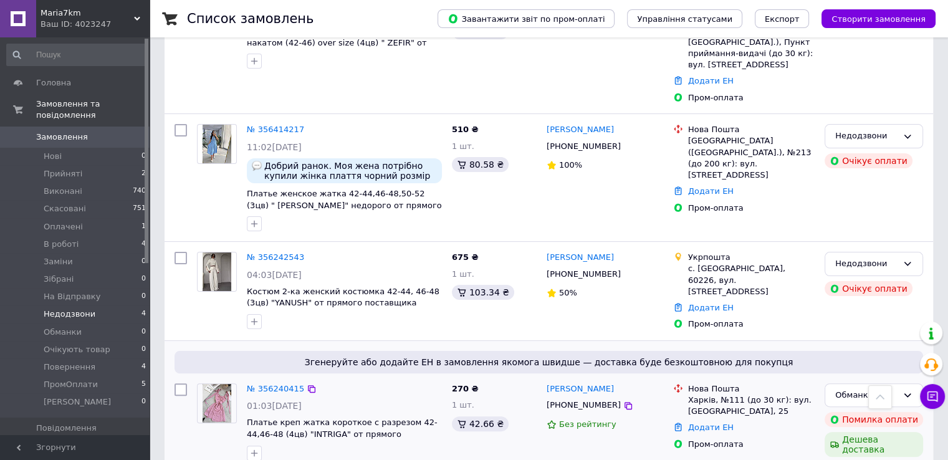
click at [98, 132] on span "Замовлення" at bounding box center [75, 137] width 79 height 11
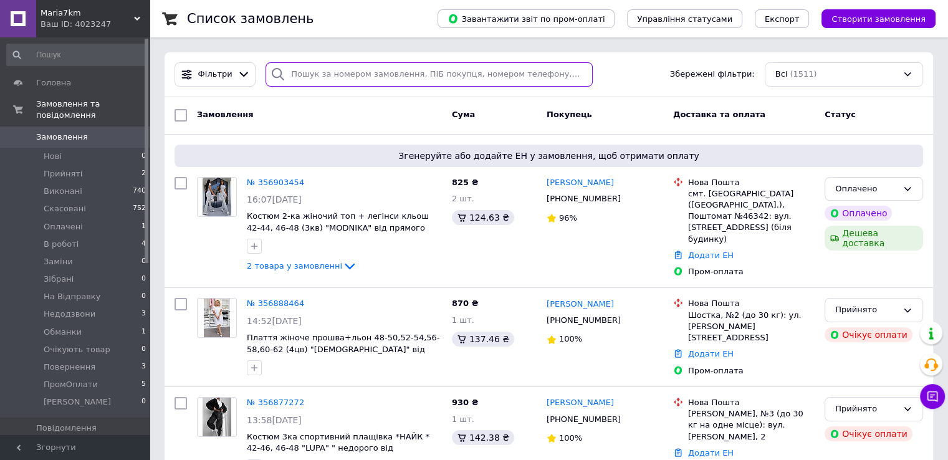
click at [359, 83] on input "search" at bounding box center [429, 74] width 327 height 24
paste input "[PHONE_NUMBER]"
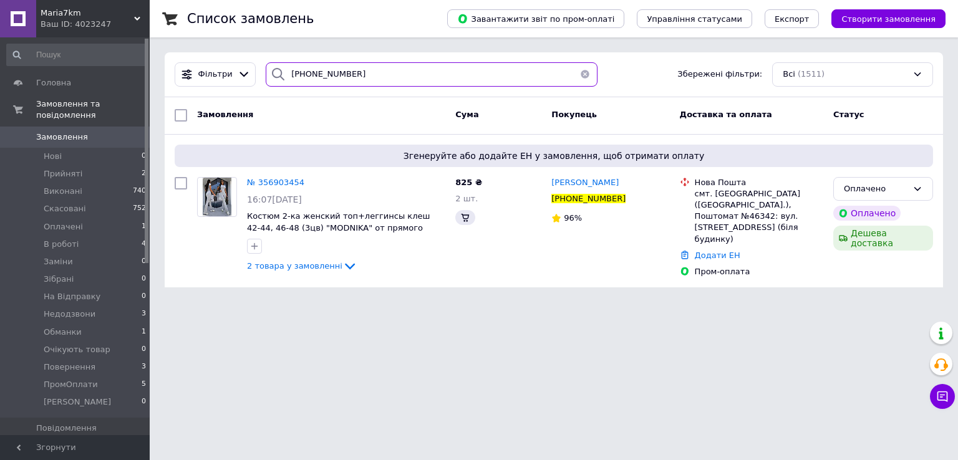
type input "[PHONE_NUMBER]"
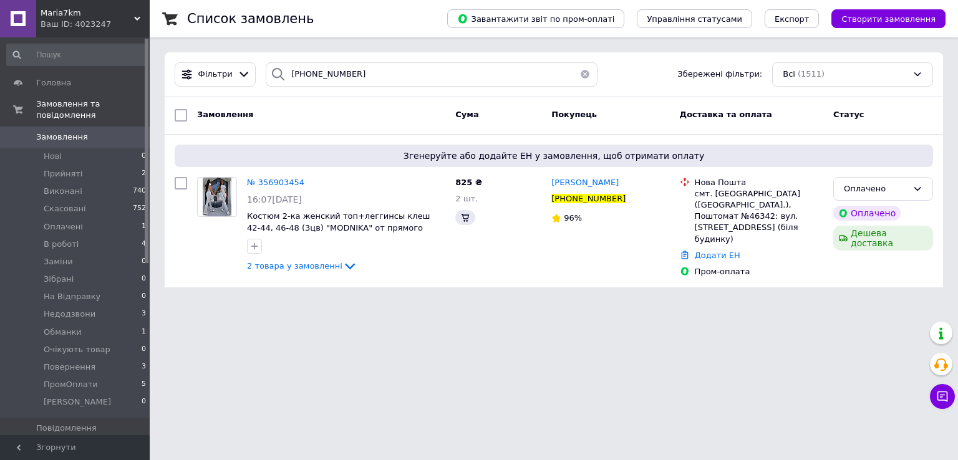
click at [266, 182] on span "№ 356903454" at bounding box center [275, 182] width 57 height 9
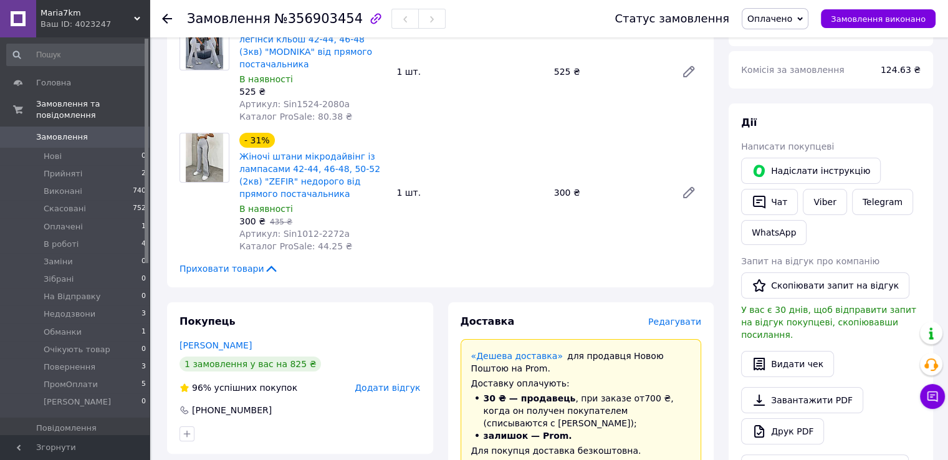
scroll to position [59, 0]
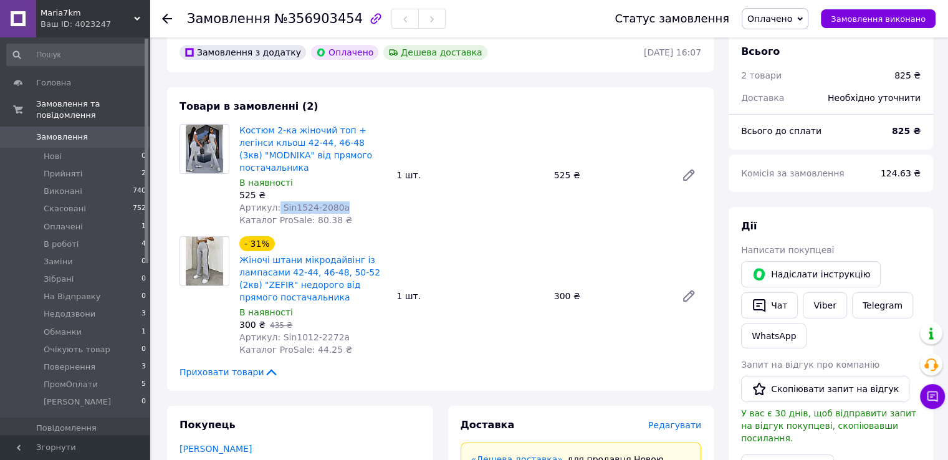
drag, startPoint x: 274, startPoint y: 210, endPoint x: 347, endPoint y: 208, distance: 73.6
click at [347, 208] on div "Артикул: Sin1524-2080a" at bounding box center [312, 207] width 147 height 12
copy span "Sin1524-2080a"
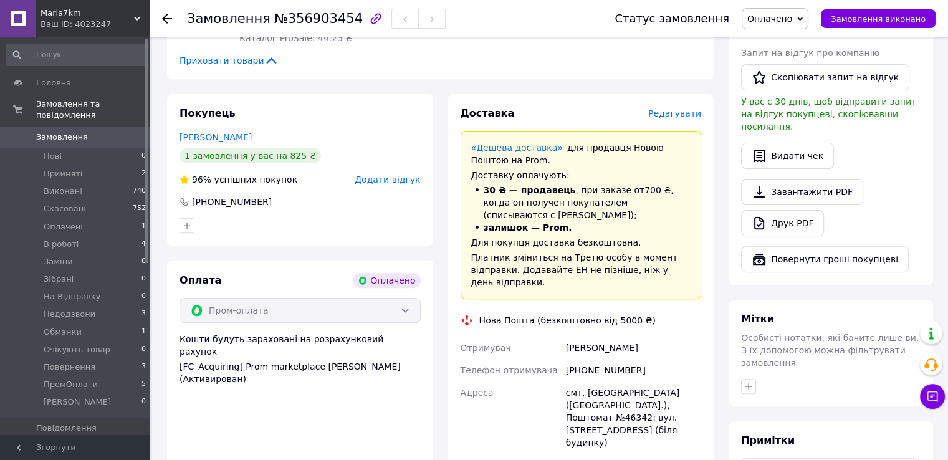
scroll to position [557, 0]
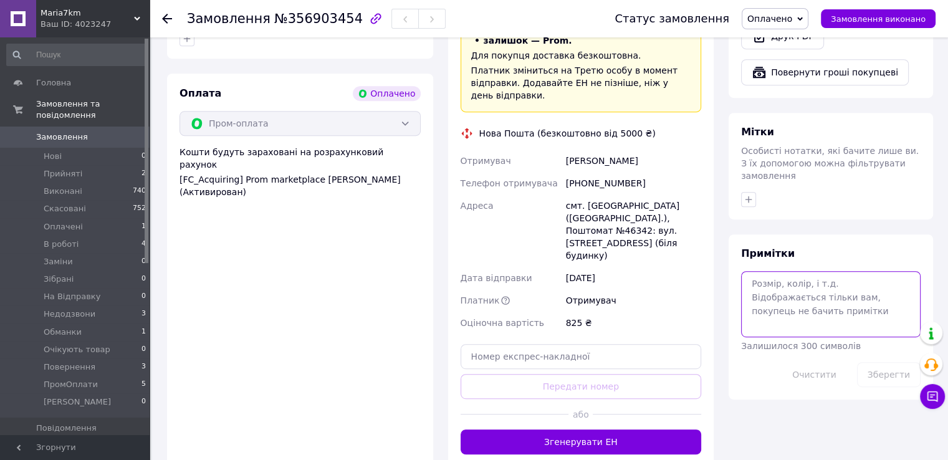
click at [765, 271] on textarea at bounding box center [831, 304] width 180 height 66
paste textarea "Sin1524-2080a"
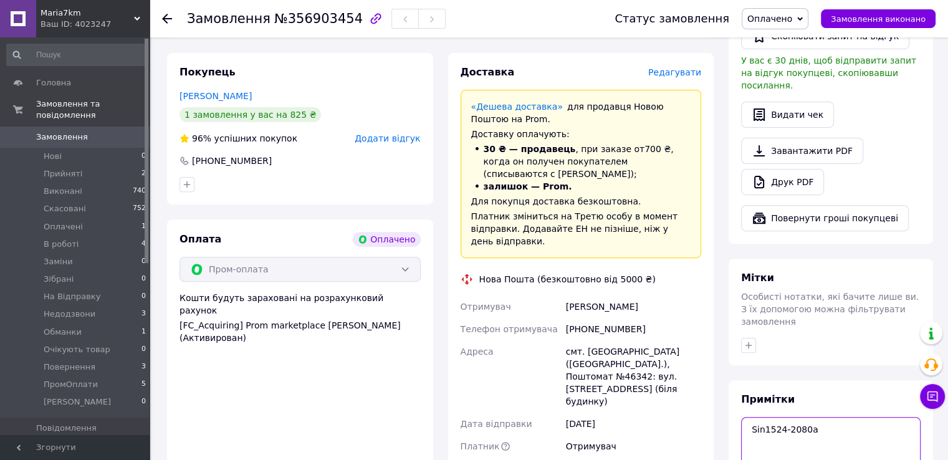
scroll to position [308, 0]
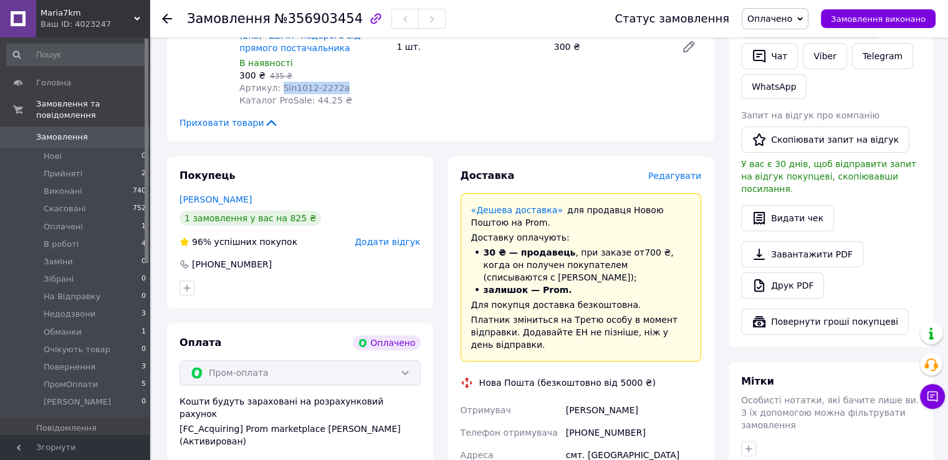
drag, startPoint x: 275, startPoint y: 89, endPoint x: 342, endPoint y: 89, distance: 66.7
click at [342, 89] on div "Артикул: Sin1012-2272a" at bounding box center [312, 88] width 147 height 12
copy span "Sin1012-2272a"
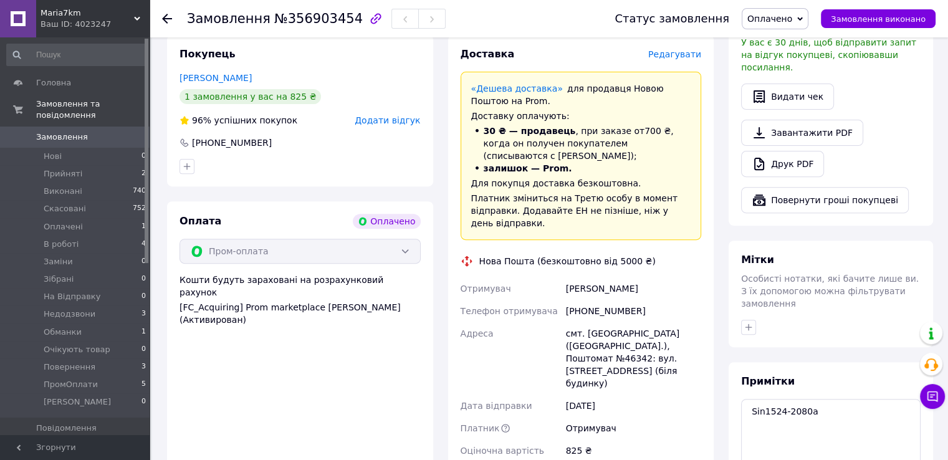
scroll to position [433, 0]
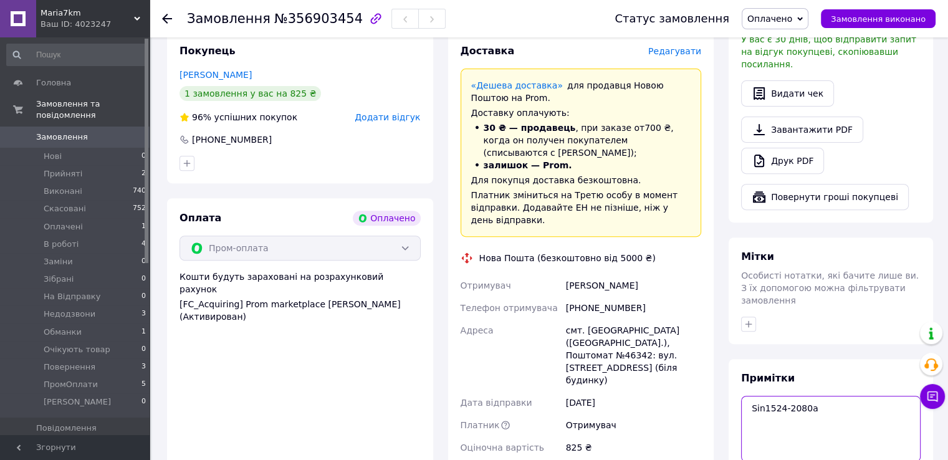
click at [756, 406] on textarea "Sin1524-2080a" at bounding box center [831, 429] width 180 height 66
paste textarea "Sin1012-2272a"
click at [753, 396] on textarea "Sin1524-2080a Sin1012-2272a" at bounding box center [831, 429] width 180 height 66
click at [756, 396] on textarea "Sin1524-2080a Sin1012-2272a" at bounding box center [831, 429] width 180 height 66
click at [825, 396] on textarea "Sin1524-2080a Sin1012-2272a" at bounding box center [831, 429] width 180 height 66
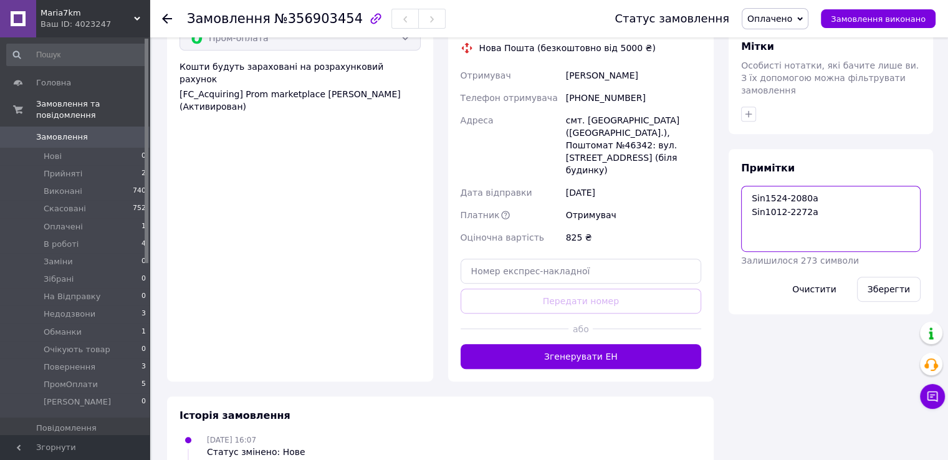
scroll to position [686, 0]
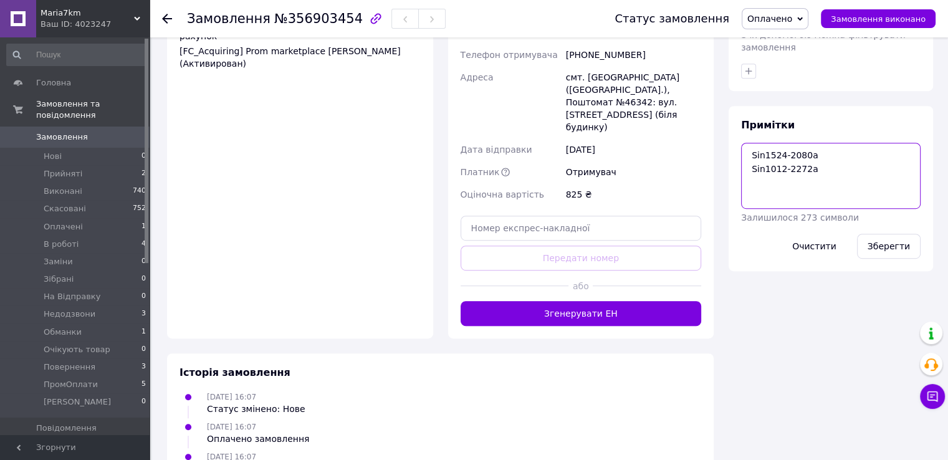
click at [833, 143] on textarea "Sin1524-2080a Sin1012-2272a" at bounding box center [831, 176] width 180 height 66
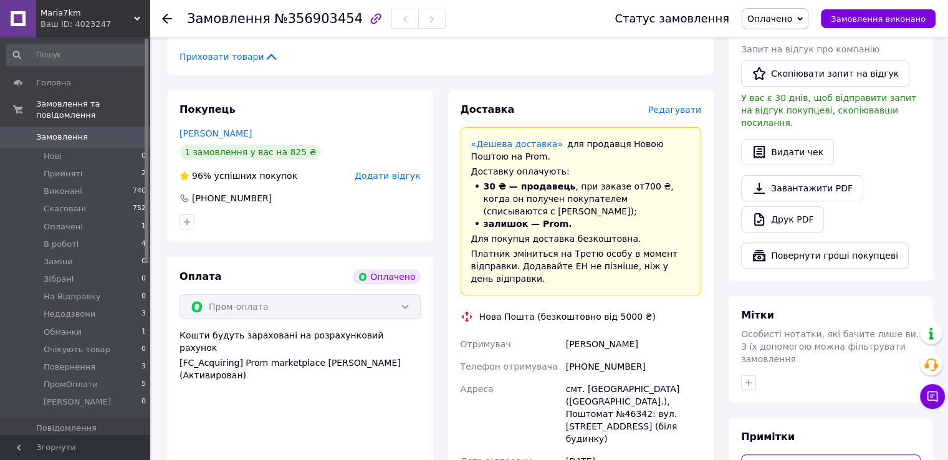
scroll to position [499, 0]
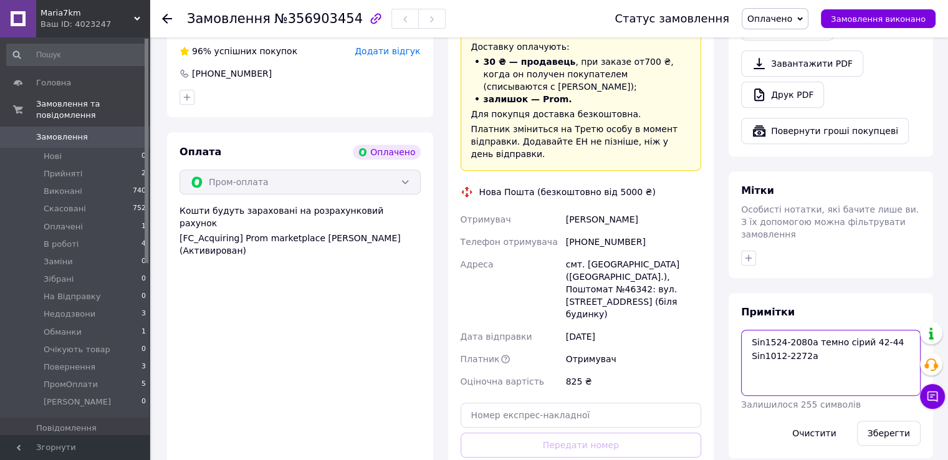
click at [829, 345] on textarea "Sin1524-2080a темно сірий 42-44 Sin1012-2272a" at bounding box center [831, 363] width 180 height 66
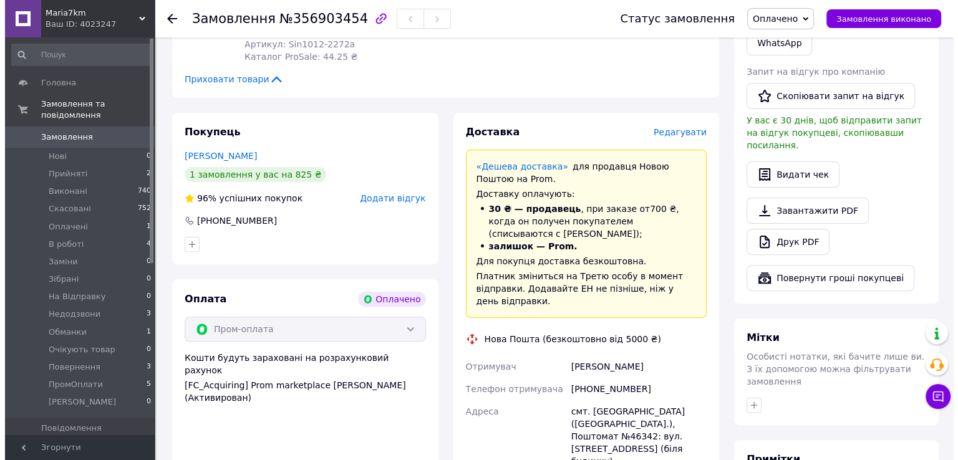
scroll to position [249, 0]
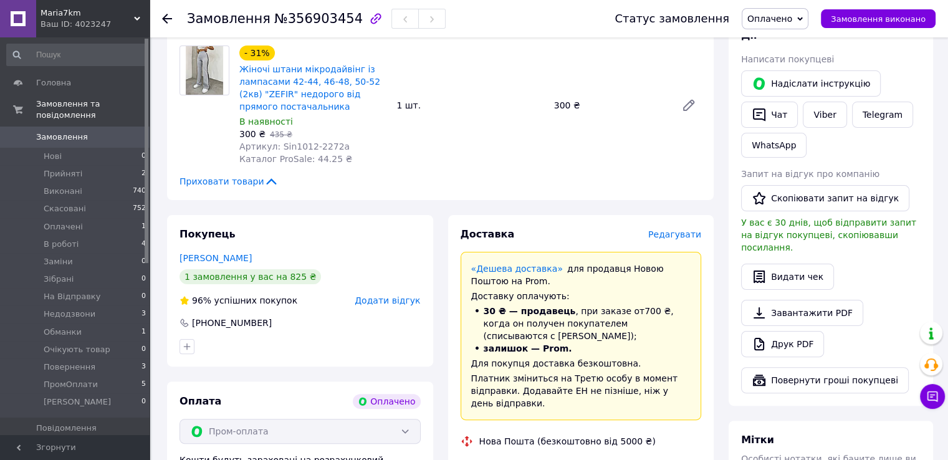
type textarea "Sin1524-2080a темно сірий 42-44 Sin1012-2272a сірі 42-44"
click at [695, 239] on span "Редагувати" at bounding box center [674, 234] width 53 height 10
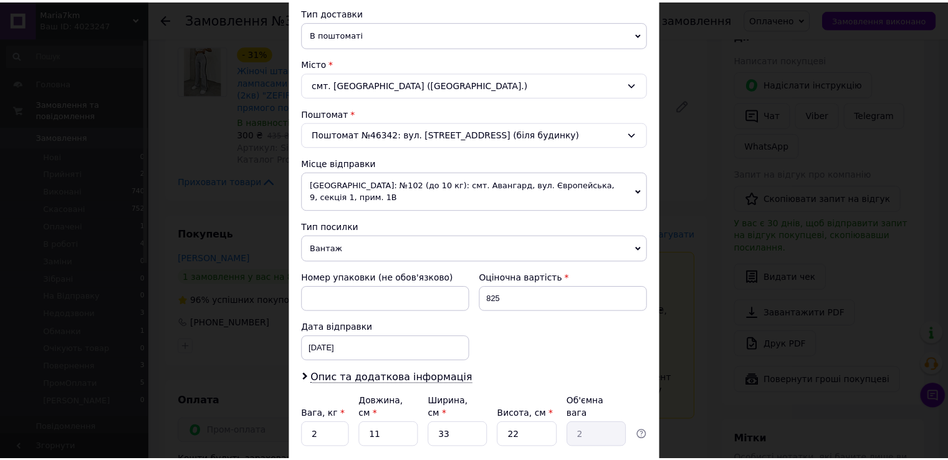
scroll to position [364, 0]
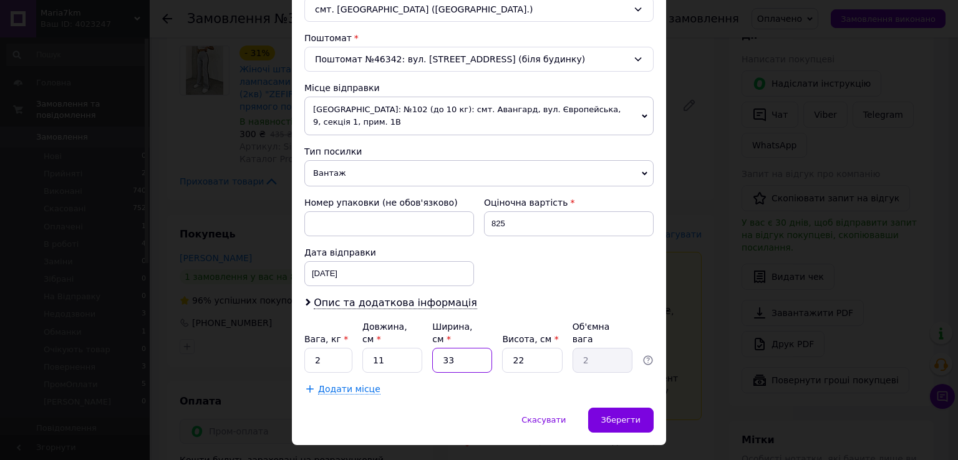
click at [479, 348] on input "33" at bounding box center [462, 360] width 60 height 25
type input "3"
type input "0.18"
type input "2"
type input "0.12"
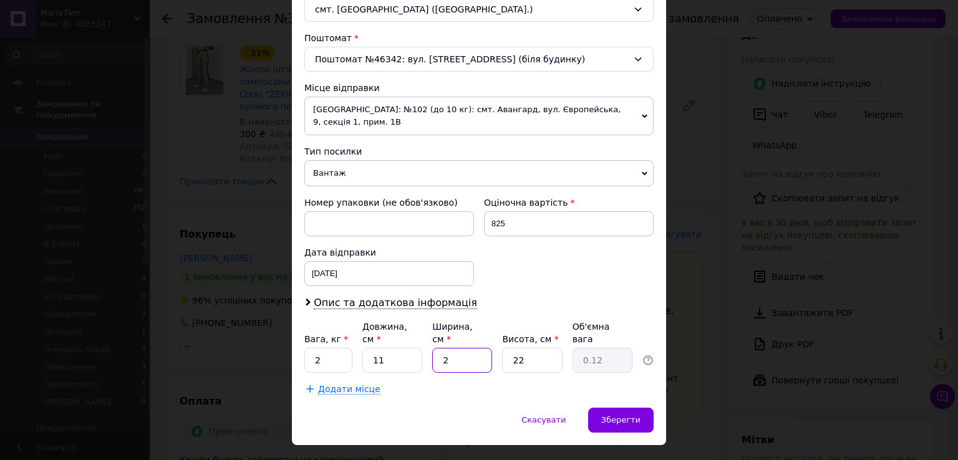
type input "2"
click at [614, 378] on div "Спосіб доставки Нова Пошта (безкоштовно від 5000 ₴) Платник Отримувач Відправни…" at bounding box center [479, 63] width 374 height 690
click at [647, 408] on div "Зберегти" at bounding box center [620, 420] width 65 height 25
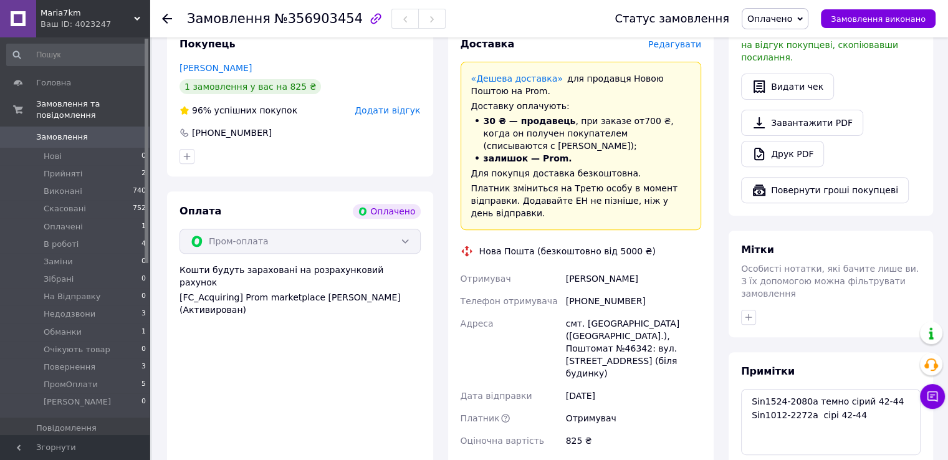
scroll to position [624, 0]
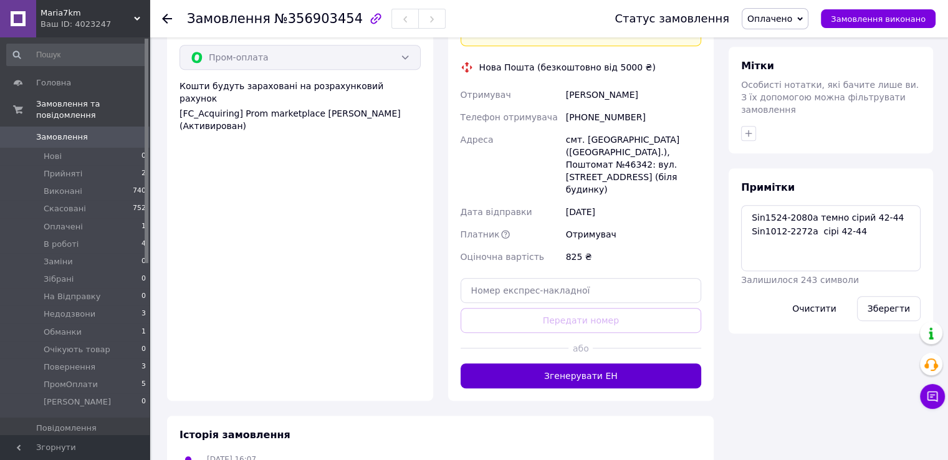
click at [619, 364] on button "Згенерувати ЕН" at bounding box center [581, 376] width 241 height 25
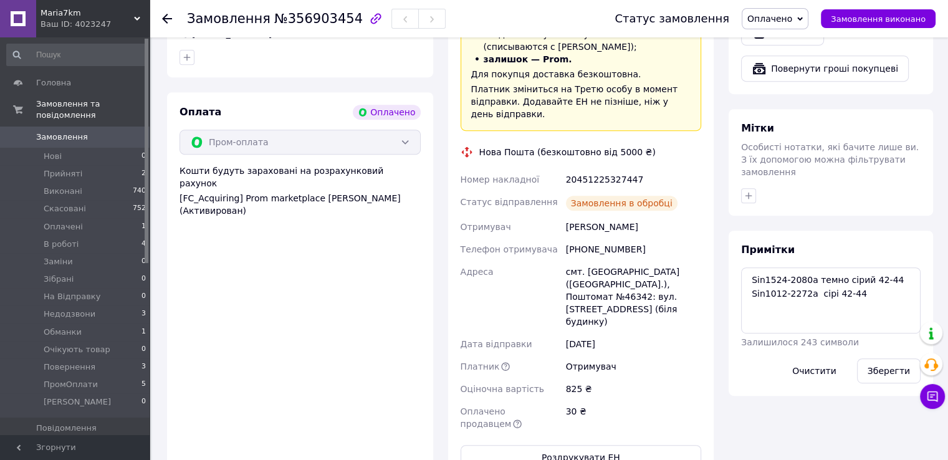
scroll to position [436, 0]
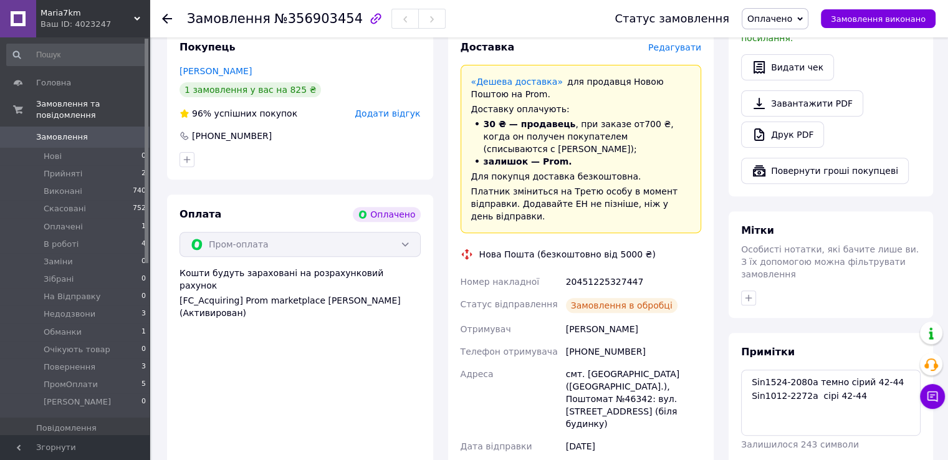
click at [604, 274] on div "20451225327447" at bounding box center [634, 282] width 140 height 22
copy div "20451225327447"
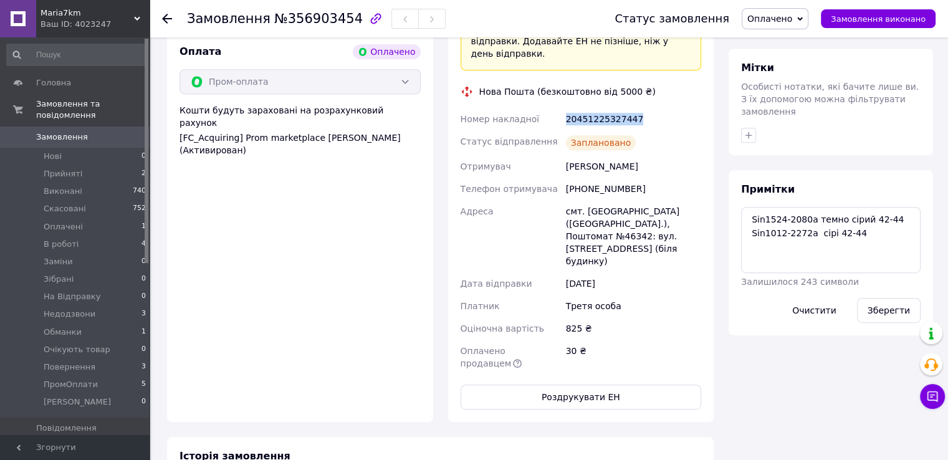
scroll to position [624, 0]
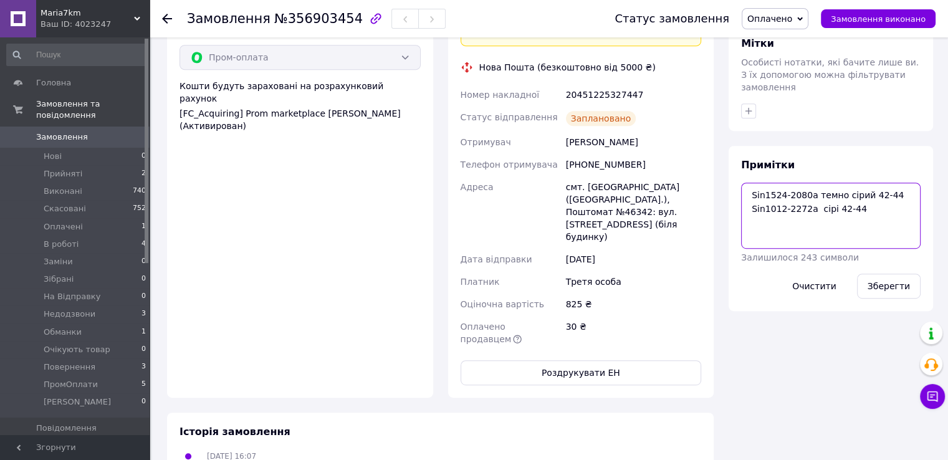
click at [762, 203] on textarea "Sin1524-2080a темно сірий 42-44 Sin1012-2272a сірі 42-44" at bounding box center [831, 216] width 180 height 66
click at [882, 191] on textarea "Sin1524-2080a темно сірий 42-44 Sin1012-2272a сірі 42-44" at bounding box center [831, 216] width 180 height 66
paste textarea "20451225327447"
click at [748, 183] on textarea "Sin1524-2080a темно сірий 42-44 Sin1012-2272a сірі 42-44 ТТН: 20451225327447" at bounding box center [831, 216] width 180 height 66
click at [749, 183] on textarea "Sin1524-2080a темно сірий 42-44 Sin1012-2272a сірі 42-44 ТТН: 20451225327447" at bounding box center [831, 216] width 180 height 66
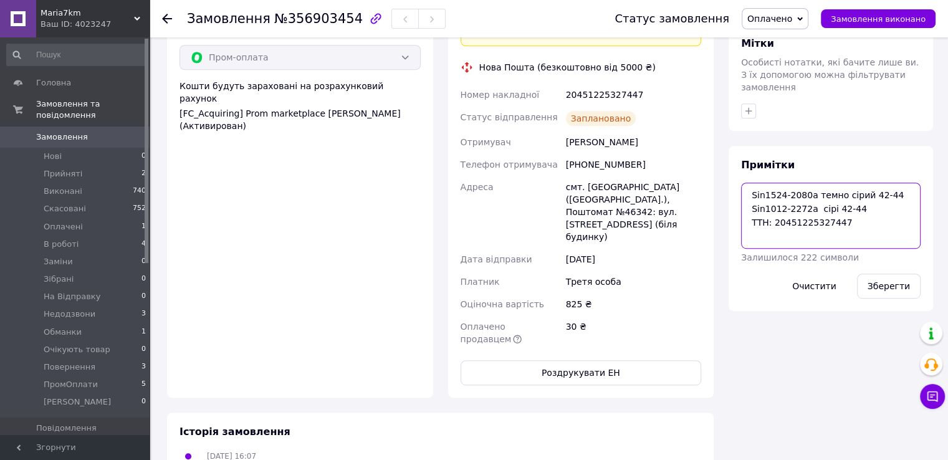
paste textarea "#опл ПромОплата"
type textarea "#опл ПромОплата Sin1524-2080a темно сірий 42-44 Sin1012-2272a сірі 42-44 ТТН: 2…"
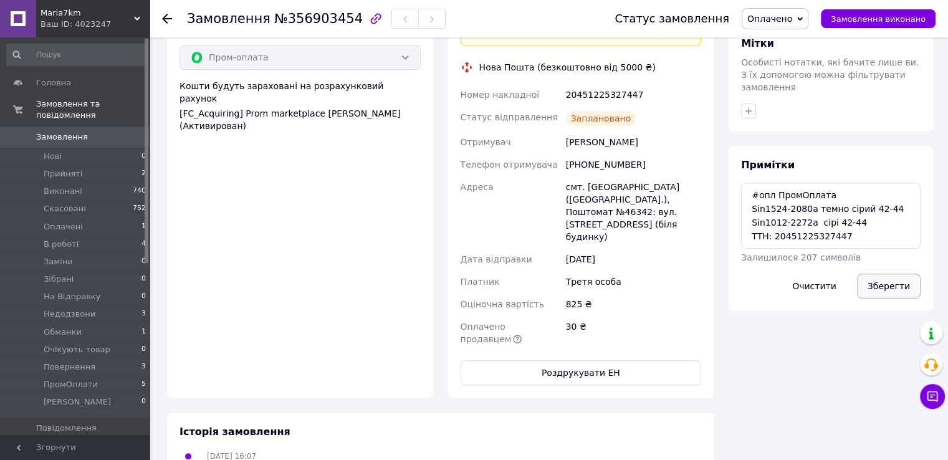
click at [865, 274] on button "Зберегти" at bounding box center [889, 286] width 64 height 25
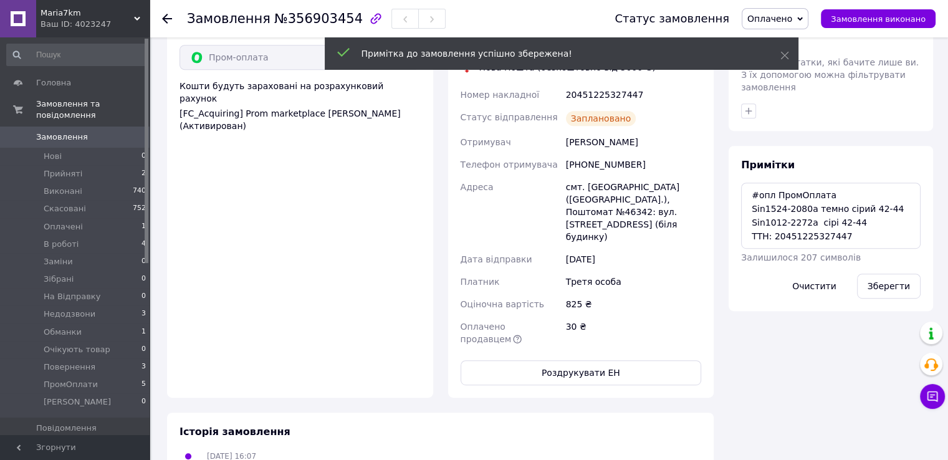
click at [803, 21] on icon at bounding box center [801, 19] width 6 height 6
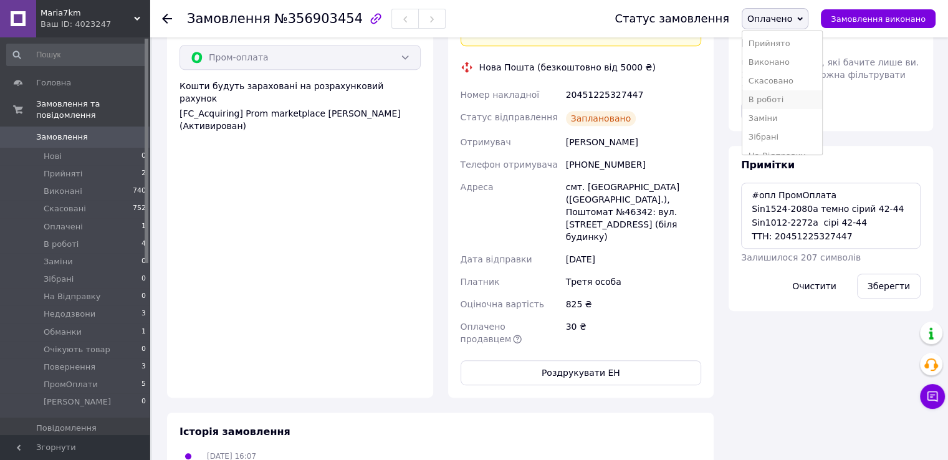
click at [796, 103] on li "В роботі" at bounding box center [783, 99] width 80 height 19
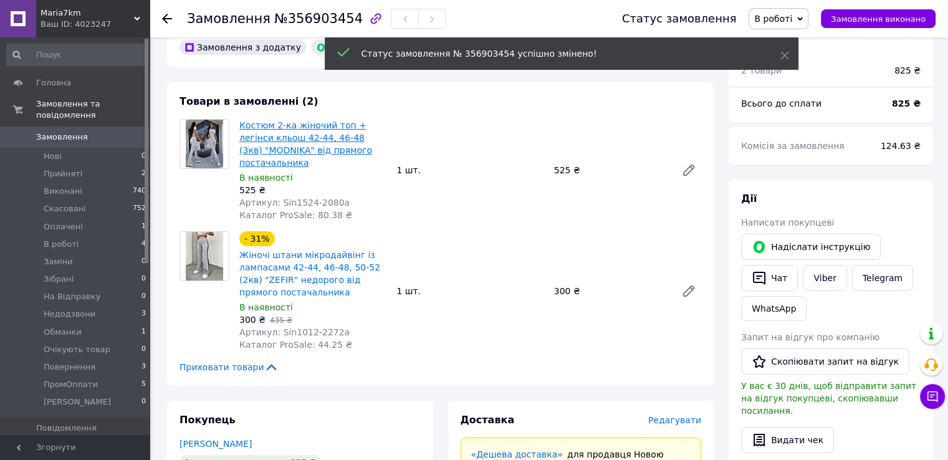
scroll to position [62, 0]
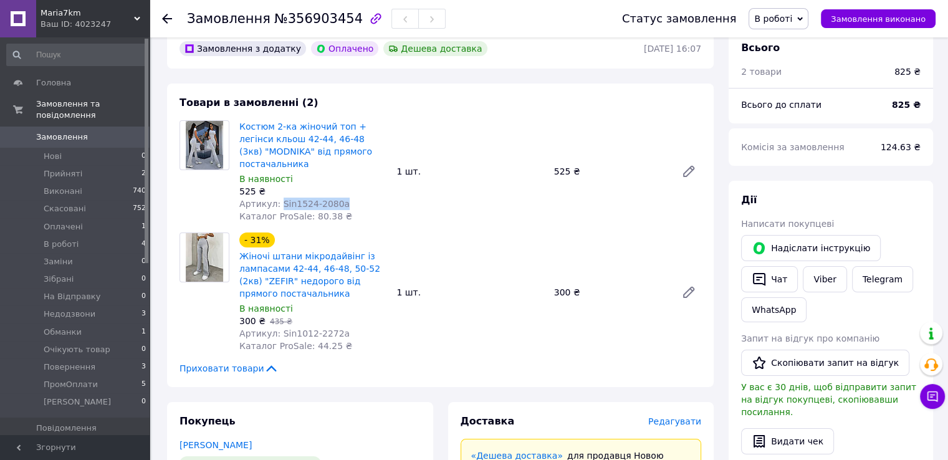
drag, startPoint x: 339, startPoint y: 208, endPoint x: 276, endPoint y: 208, distance: 63.6
click at [276, 208] on div "Артикул: Sin1524-2080a" at bounding box center [312, 204] width 147 height 12
copy span "Sin1524-2080a"
drag, startPoint x: 342, startPoint y: 338, endPoint x: 278, endPoint y: 337, distance: 64.2
click at [278, 337] on div "Артикул: Sin1012-2272a" at bounding box center [312, 333] width 147 height 12
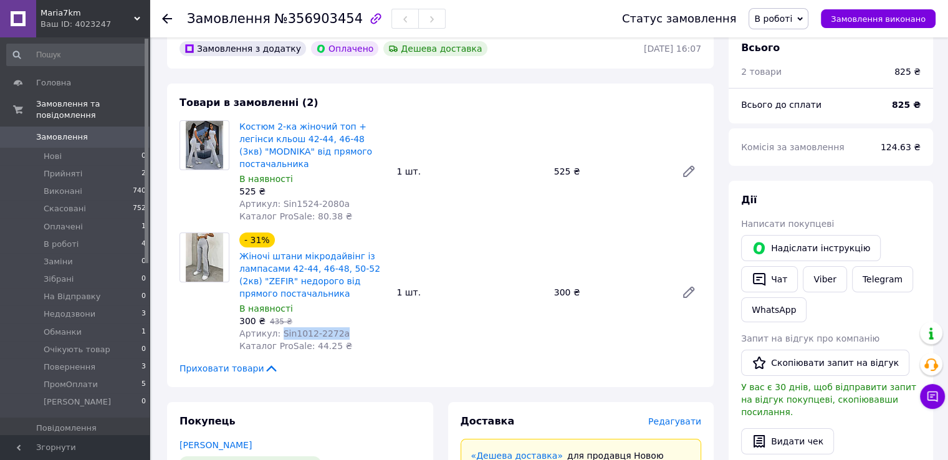
copy span "Sin1012-2272a"
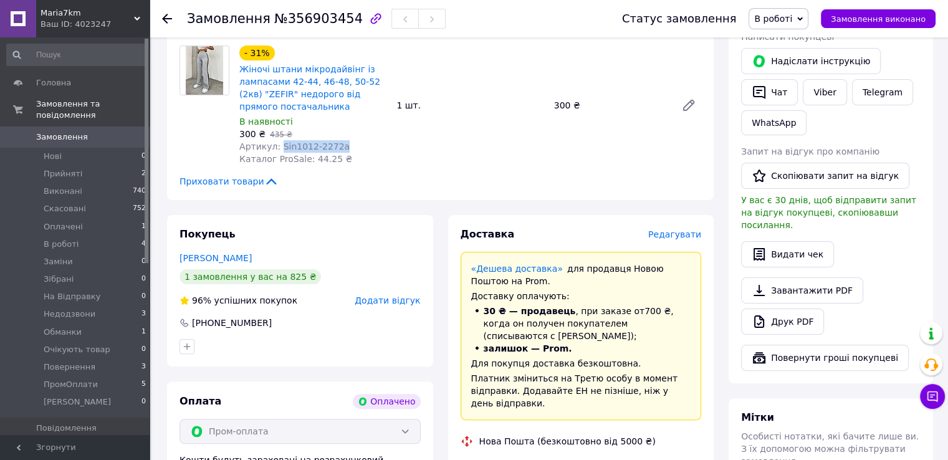
scroll to position [436, 0]
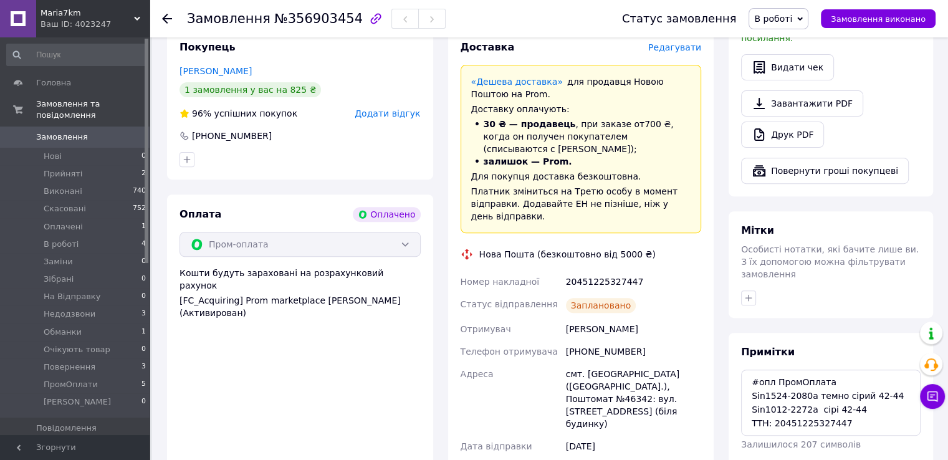
click at [605, 326] on div "Невада Наталья" at bounding box center [634, 329] width 140 height 22
click at [605, 320] on div "Невада Наталья" at bounding box center [634, 329] width 140 height 22
copy div "Невада Наталья"
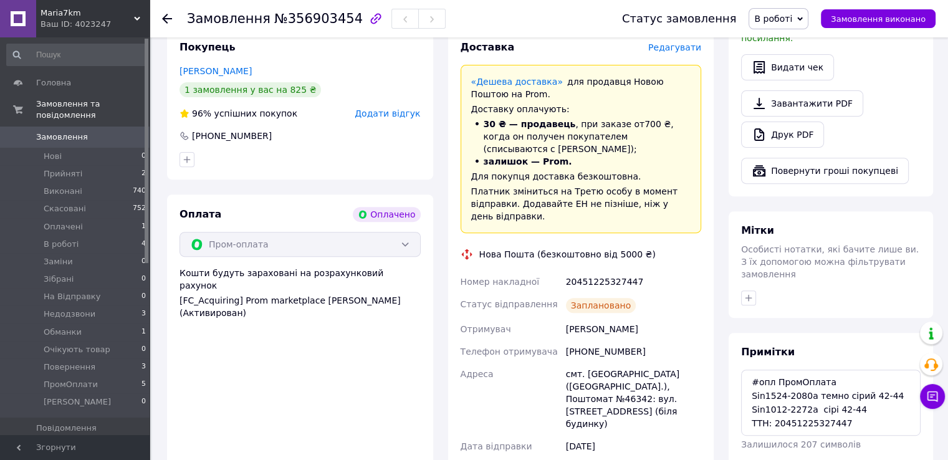
click at [607, 340] on div "[PHONE_NUMBER]" at bounding box center [634, 351] width 140 height 22
copy div "[PHONE_NUMBER]"
drag, startPoint x: 748, startPoint y: 359, endPoint x: 863, endPoint y: 397, distance: 120.7
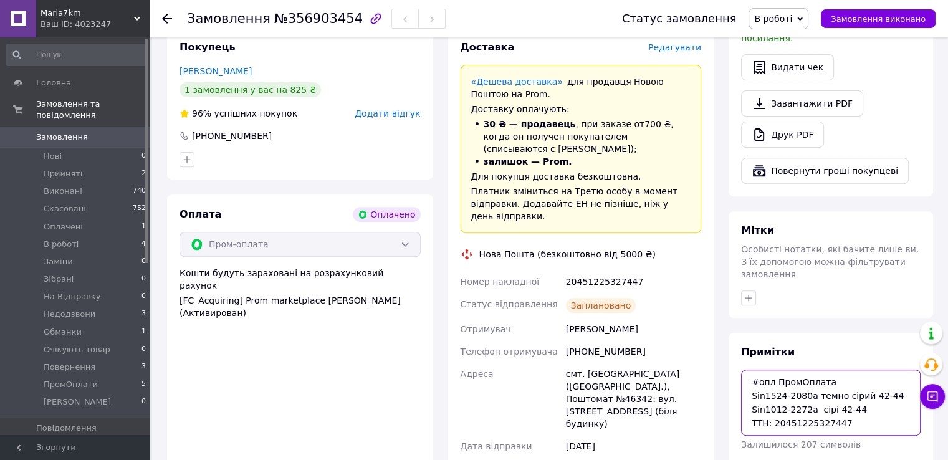
click at [863, 397] on textarea "#опл ПромОплата Sin1524-2080a темно сірий 42-44 Sin1012-2272a сірі 42-44 ТТН: 2…" at bounding box center [831, 403] width 180 height 66
click at [52, 132] on span "Замовлення" at bounding box center [62, 137] width 52 height 11
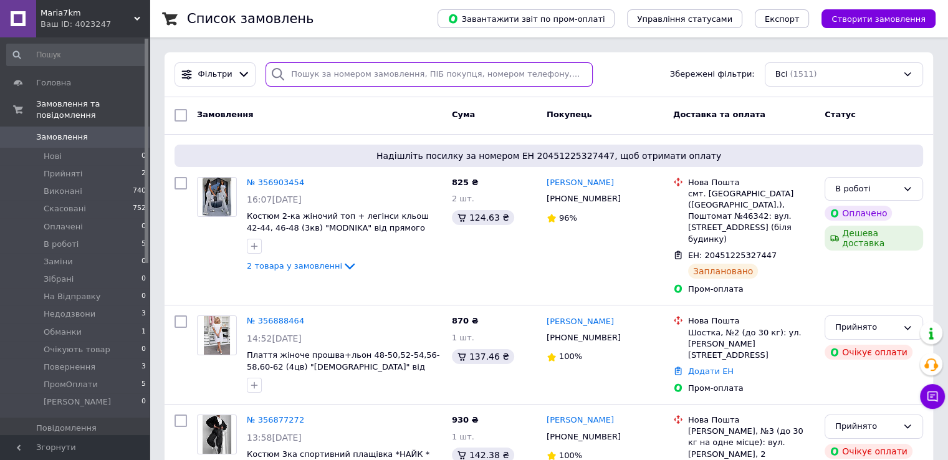
click at [387, 63] on input "search" at bounding box center [429, 74] width 327 height 24
paste input "[PHONE_NUMBER]"
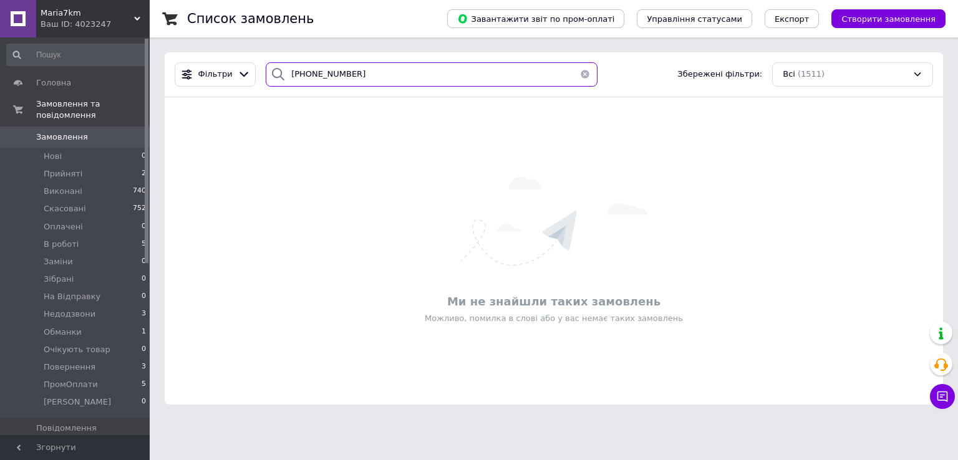
type input "[PHONE_NUMBER]"
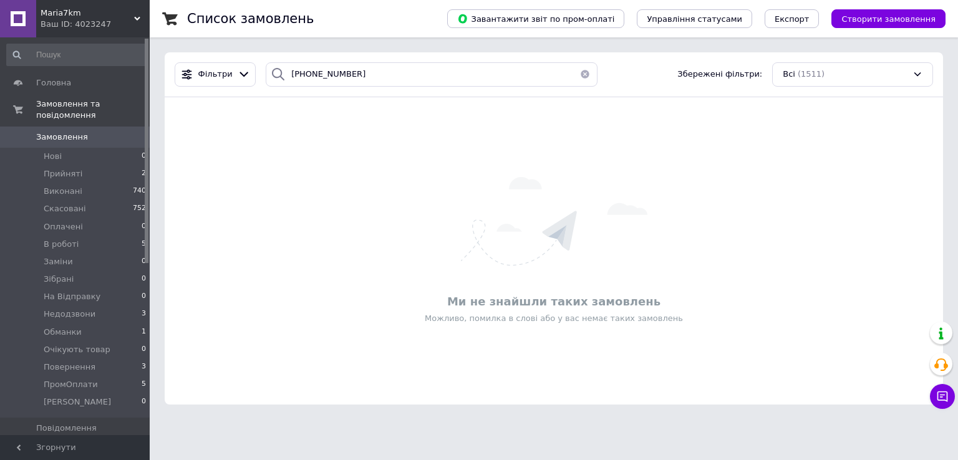
click at [582, 74] on button "button" at bounding box center [584, 74] width 25 height 24
